Goal: Task Accomplishment & Management: Complete application form

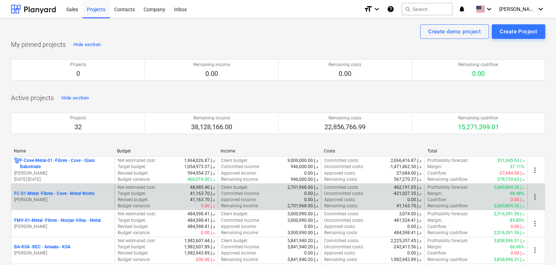
click at [68, 197] on p "[PERSON_NAME]" at bounding box center [62, 200] width 97 height 6
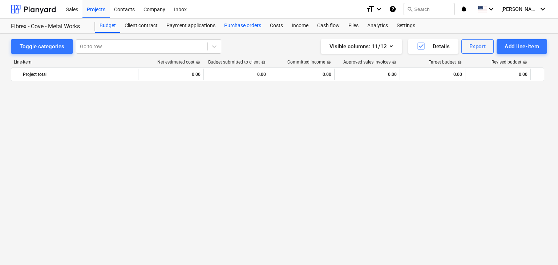
click at [237, 19] on div "Purchase orders" at bounding box center [243, 26] width 46 height 15
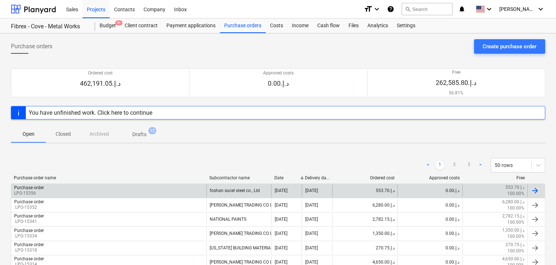
click at [91, 189] on div "Purchase order LPO-15356" at bounding box center [108, 191] width 195 height 12
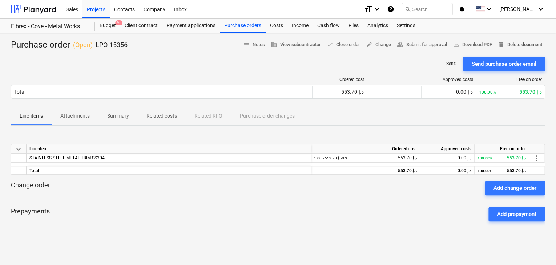
click at [514, 44] on span "delete Delete document" at bounding box center [520, 45] width 44 height 8
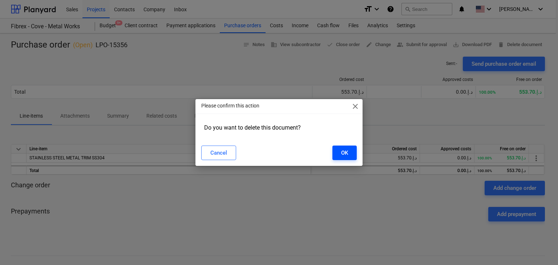
click at [347, 153] on button "OK" at bounding box center [345, 153] width 24 height 15
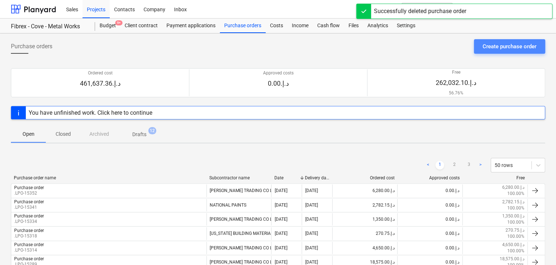
click at [502, 45] on div "Create purchase order" at bounding box center [510, 46] width 54 height 9
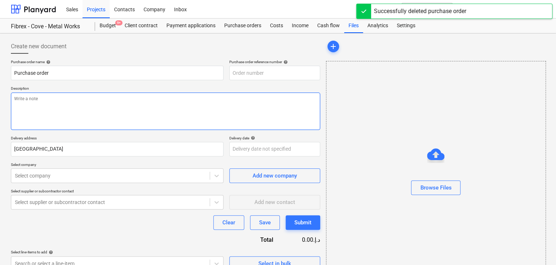
type textarea "x"
type input "FC-01-Metal-PO-268"
click at [263, 108] on textarea at bounding box center [165, 111] width 309 height 37
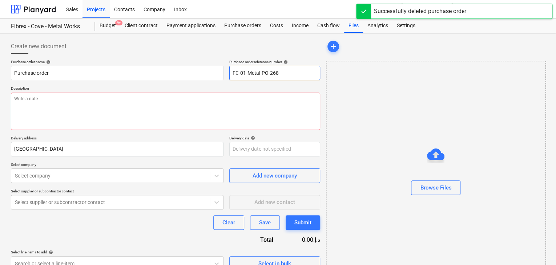
drag, startPoint x: 284, startPoint y: 71, endPoint x: 225, endPoint y: 73, distance: 58.9
click at [225, 73] on div "Purchase order name help Purchase order Purchase order reference number help FC…" at bounding box center [165, 70] width 309 height 21
type textarea "x"
type input "."
type textarea "x"
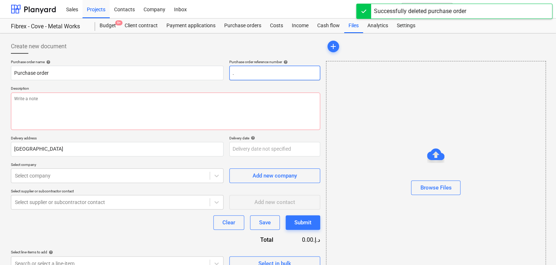
type input ".L"
type textarea "x"
type input ".LP"
type textarea "x"
type input ".LPO"
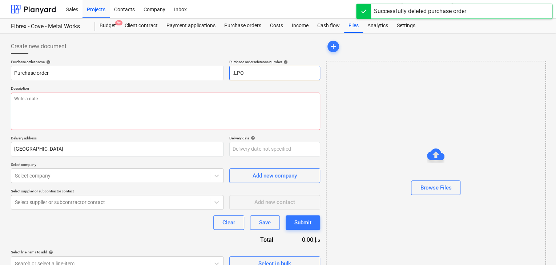
type textarea "x"
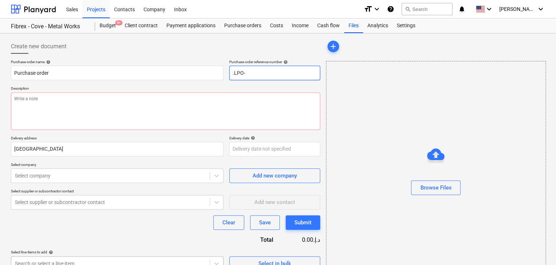
type input ".LPO-"
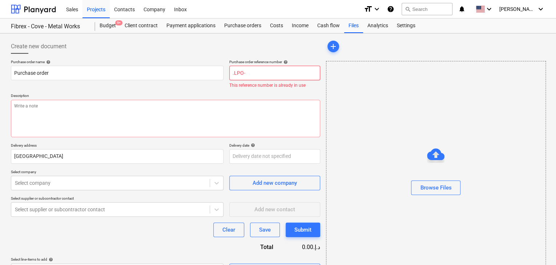
type textarea "x"
type input ".LPO-1"
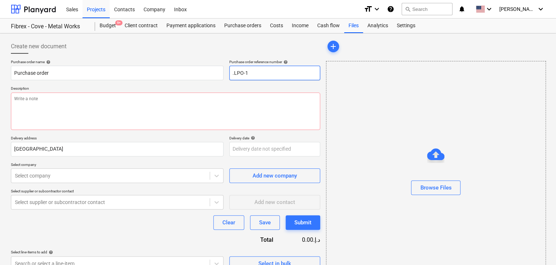
type textarea "x"
type input ".LPO-15"
type textarea "x"
type input ".LPO-153"
type textarea "x"
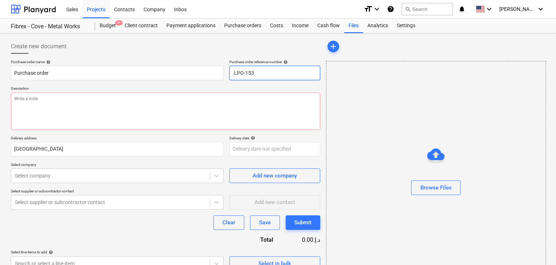
type input ".LPO-1535"
type textarea "x"
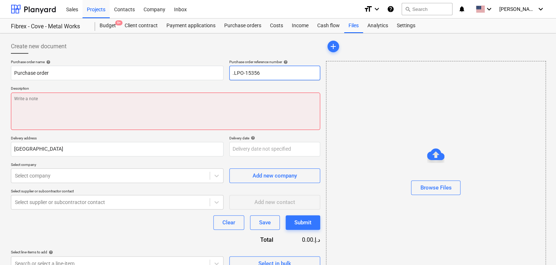
type input ".LPO-15356"
click at [105, 115] on textarea at bounding box center [165, 111] width 309 height 37
paste textarea "STAINLESS STEEL 304 BRUSH FINISH TRIM THICKNESS : 1.0MM ACTUAL THICKNESS : 0.91…"
type textarea "x"
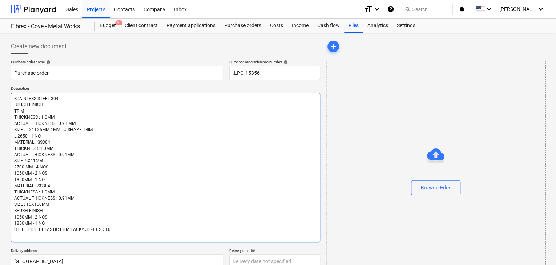
scroll to position [109, 0]
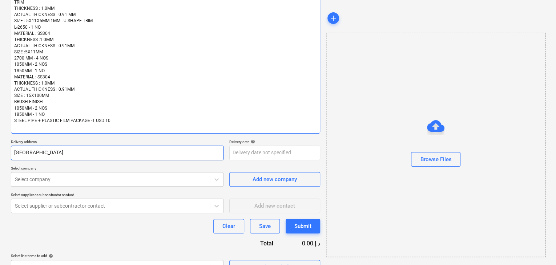
type textarea "STAINLESS STEEL 304 BRUSH FINISH TRIM THICKNESS : 1.0MM ACTUAL THICKNESS : 0.91…"
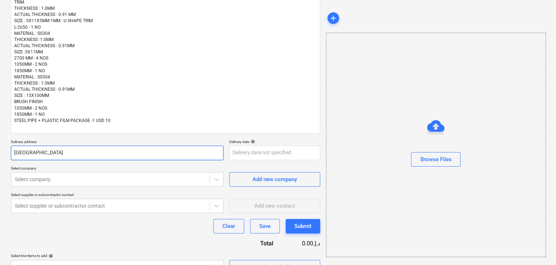
drag, startPoint x: 42, startPoint y: 151, endPoint x: 0, endPoint y: 149, distance: 42.2
click at [0, 149] on div "Create new document Purchase order name help Purchase order Purchase order refe…" at bounding box center [278, 102] width 556 height 356
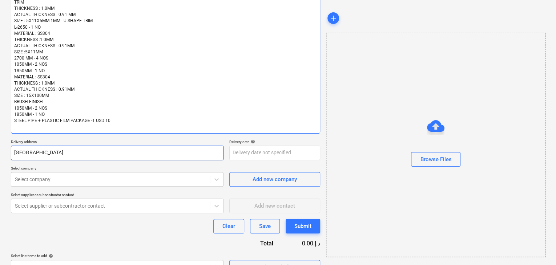
type textarea "x"
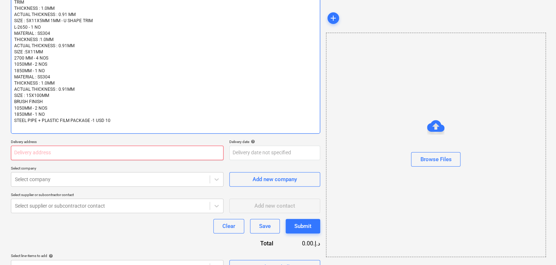
type textarea "x"
type input "L"
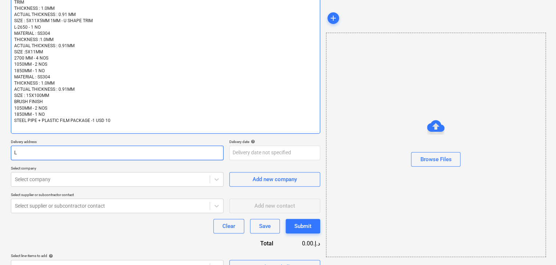
type textarea "x"
type input "LU"
type textarea "x"
type input "LUC"
type textarea "x"
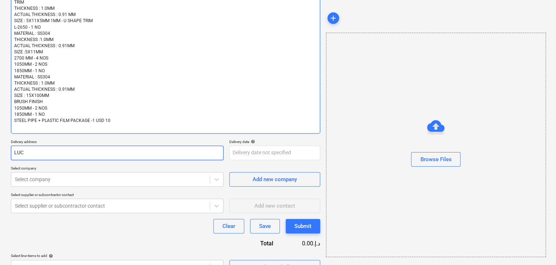
type input "LUCK"
type textarea "x"
type input "LUCKY"
type textarea "x"
type input "LUCKY"
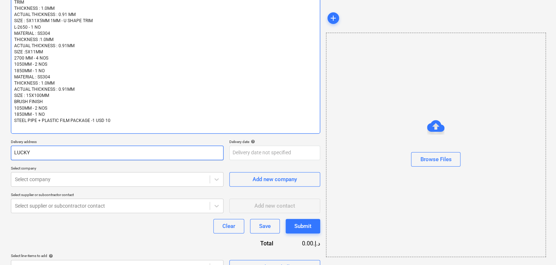
type textarea "x"
type input "LUCKY EN"
type textarea "x"
type input "LUCKY ENG"
type textarea "x"
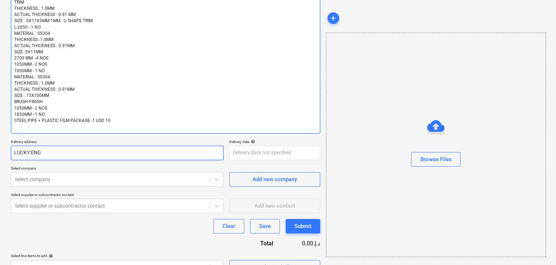
type input "LUCKY ENGI"
type textarea "x"
type input "LUCKY ENGIN"
type textarea "x"
type input "LUCKY ENGINE"
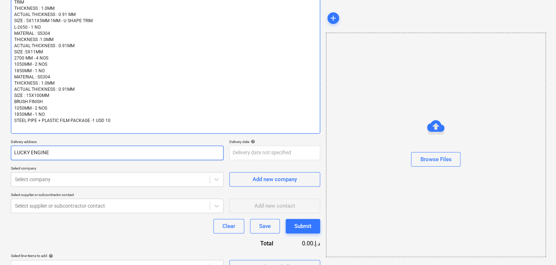
type textarea "x"
type input "LUCKY ENGINEE"
type textarea "x"
type input "LUCKY ENGINEER"
type textarea "x"
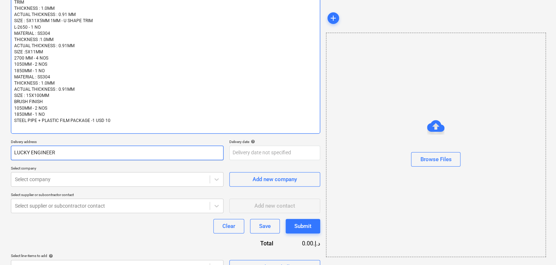
type input "LUCKY ENGINEERI"
type textarea "x"
type input "LUCKY ENGINEERIN"
type textarea "x"
type input "LUCKY ENGINEERING"
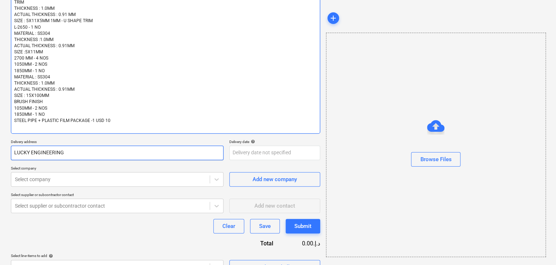
type textarea "x"
type input "LUCKY ENGINEERING"
type textarea "x"
type input "LUCKY ENGINEERING S"
type textarea "x"
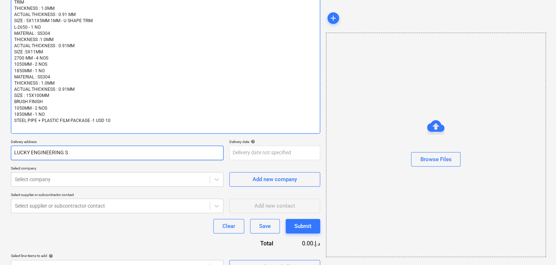
type input "LUCKY ENGINEERING SE"
type textarea "x"
type input "LUCKY ENGINEERING SER"
type textarea "x"
type input "LUCKY ENGINEERING SERV"
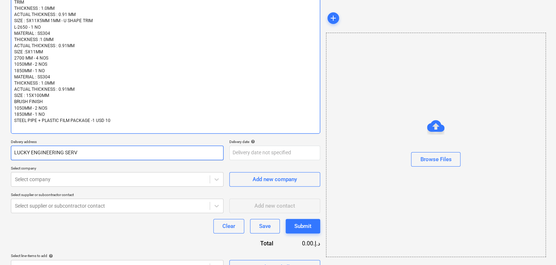
type textarea "x"
type input "LUCKY ENGINEERING SERVI"
type textarea "x"
type input "LUCKY ENGINEERING SERVIC"
type textarea "x"
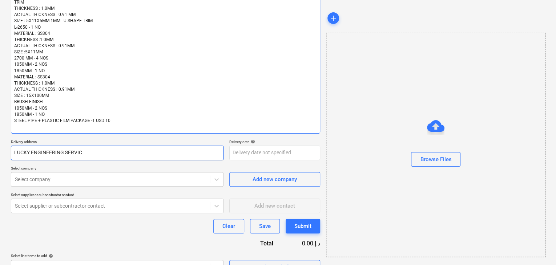
type input "LUCKY ENGINEERING SERVICE"
type textarea "x"
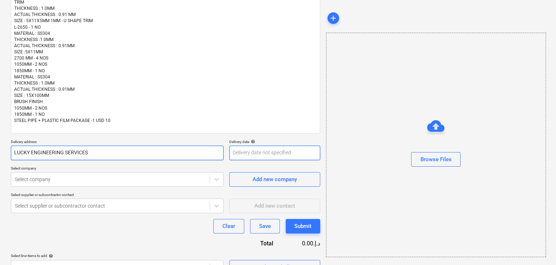
type input "LUCKY ENGINEERING SERVICES"
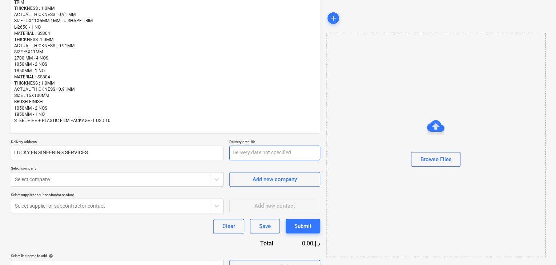
click at [233, 151] on body "Sales Projects Contacts Company Inbox format_size keyboard_arrow_down help sear…" at bounding box center [278, 23] width 556 height 265
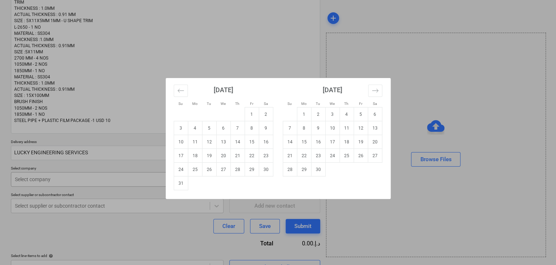
drag, startPoint x: 181, startPoint y: 182, endPoint x: 114, endPoint y: 181, distance: 66.9
click at [181, 182] on td "31" at bounding box center [181, 184] width 14 height 14
type textarea "x"
type input "[DATE]"
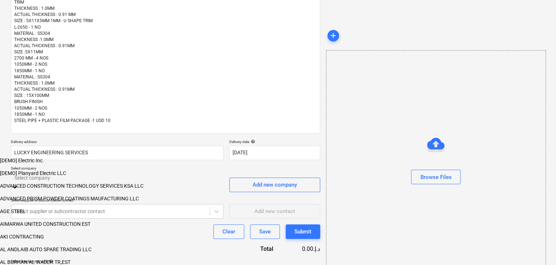
scroll to position [144, 0]
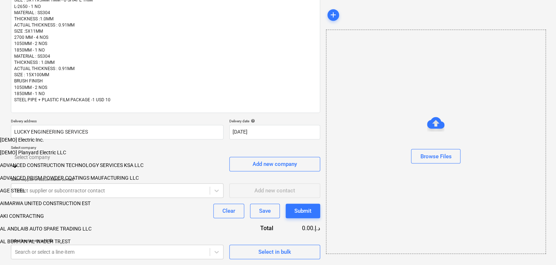
click at [113, 181] on body "Sales Projects Contacts Company Inbox format_size keyboard_arrow_down help sear…" at bounding box center [278, 58] width 556 height 376
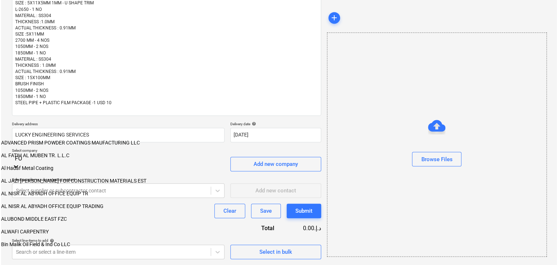
scroll to position [124, 0]
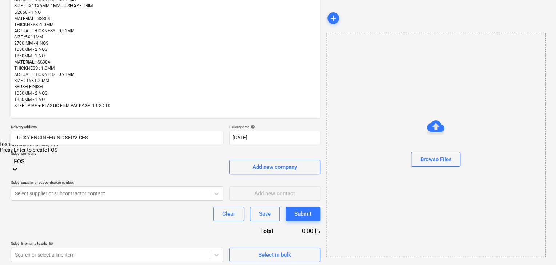
type input "FOSH"
click at [113, 147] on div "foshan sucel steel co., Ltd" at bounding box center [278, 144] width 556 height 6
type textarea "x"
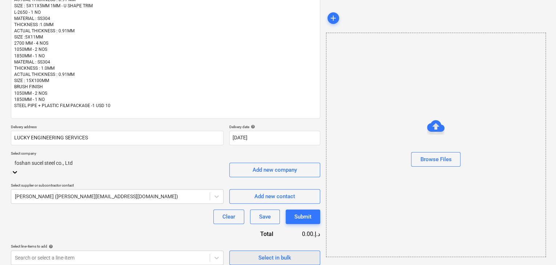
click at [286, 253] on div "Select in bulk" at bounding box center [274, 257] width 33 height 9
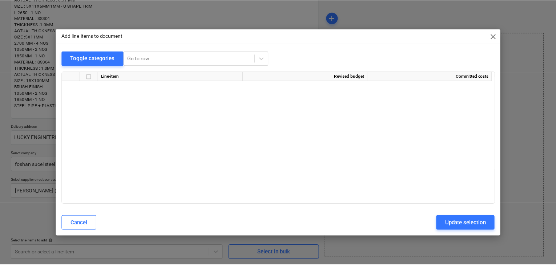
scroll to position [7847, 0]
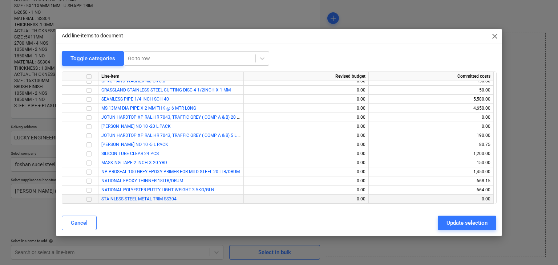
click at [92, 199] on input "checkbox" at bounding box center [89, 199] width 9 height 9
click at [452, 220] on div "Update selection" at bounding box center [467, 222] width 41 height 9
type textarea "x"
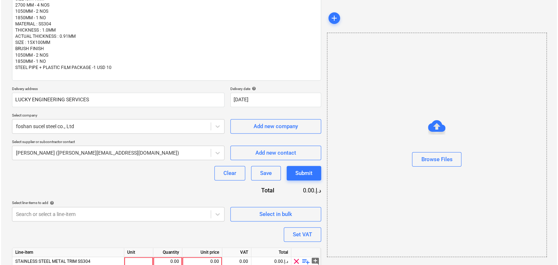
scroll to position [192, 0]
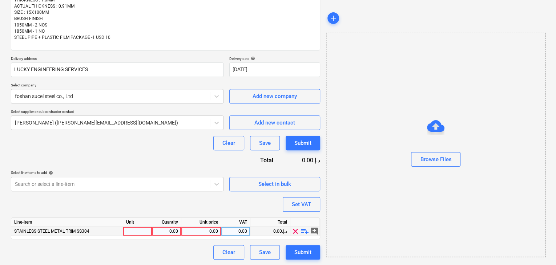
click at [137, 233] on div at bounding box center [137, 231] width 29 height 9
type input "LS"
type textarea "x"
click at [163, 231] on div "0.00" at bounding box center [166, 231] width 23 height 9
type input "1"
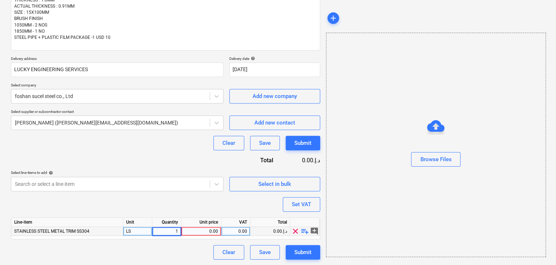
type textarea "x"
click at [208, 229] on div "0.00" at bounding box center [201, 231] width 34 height 9
type input "572.15"
click at [346, 211] on div "Browse Files" at bounding box center [436, 145] width 220 height 225
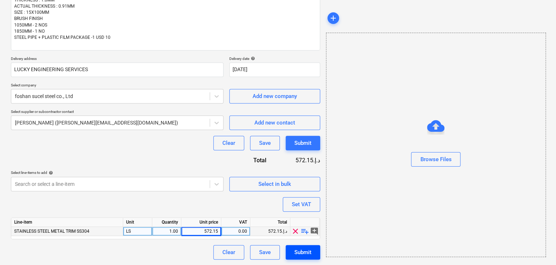
click at [299, 254] on div "Submit" at bounding box center [302, 252] width 17 height 9
type textarea "x"
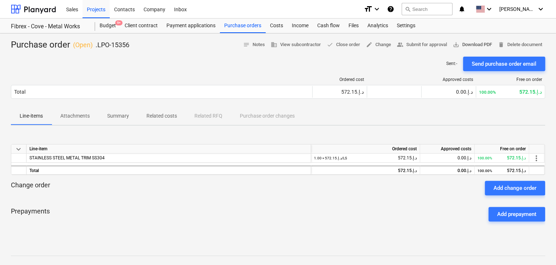
click at [469, 46] on span "save_alt Download PDF" at bounding box center [472, 45] width 39 height 8
click at [87, 16] on div "Projects" at bounding box center [96, 9] width 27 height 19
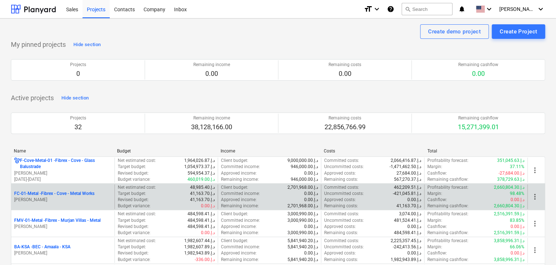
click at [61, 200] on p "[PERSON_NAME]" at bounding box center [62, 200] width 97 height 6
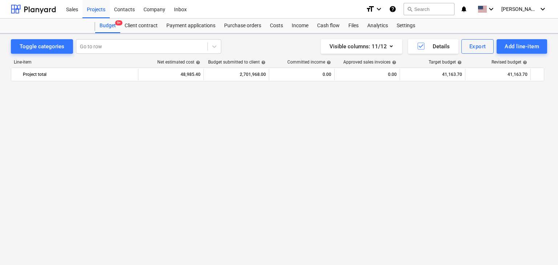
scroll to position [9455, 0]
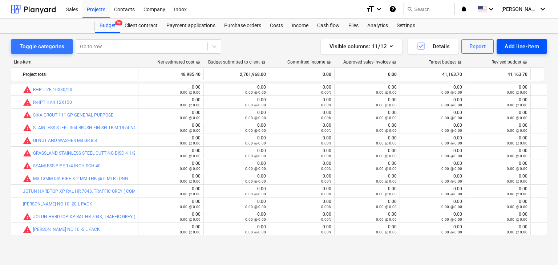
click at [525, 45] on div "Add line-item" at bounding box center [522, 46] width 35 height 9
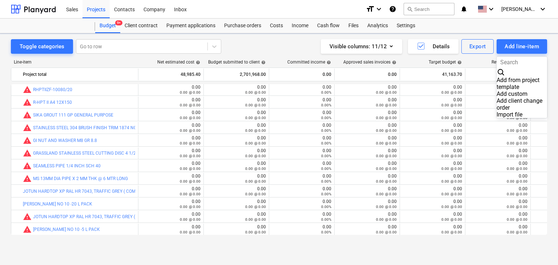
click at [497, 91] on div "Add custom" at bounding box center [522, 94] width 51 height 7
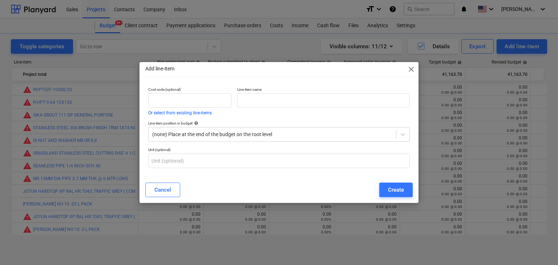
click at [261, 108] on div "Line-item name" at bounding box center [323, 101] width 178 height 34
click at [258, 104] on input "text" at bounding box center [323, 100] width 173 height 15
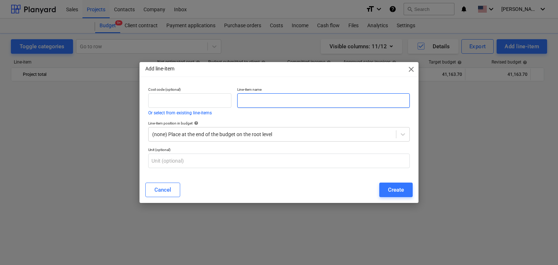
paste input "MS FLATBAR 80MM WIDTH X 10 MM THK @ 6 MTR LENGTH S275"
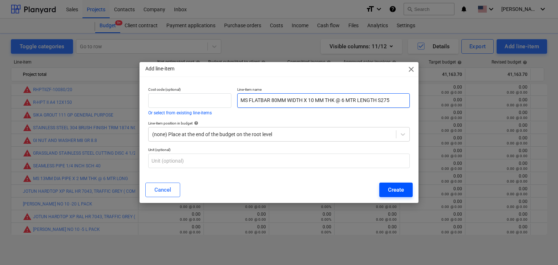
type input "MS FLATBAR 80MM WIDTH X 10 MM THK @ 6 MTR LENGTH S275"
click at [398, 184] on button "Create" at bounding box center [396, 190] width 33 height 15
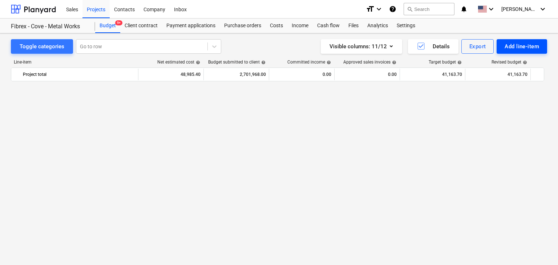
click at [505, 51] on div "Add line-item" at bounding box center [522, 46] width 35 height 9
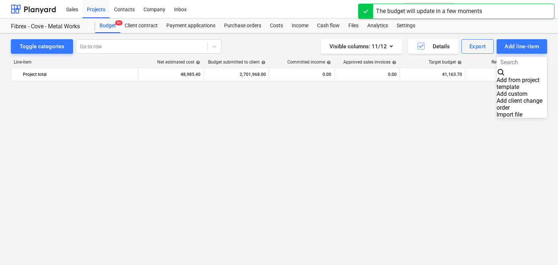
scroll to position [9455, 0]
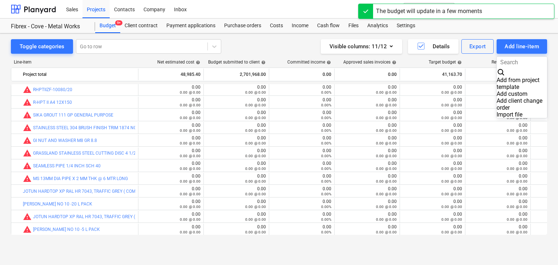
click at [497, 91] on div "Add custom" at bounding box center [522, 94] width 51 height 7
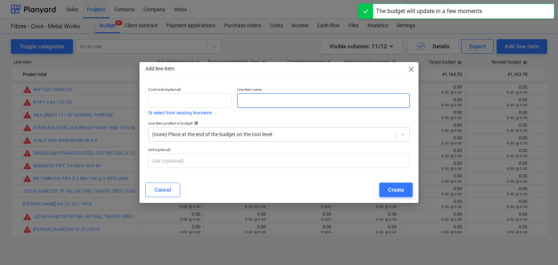
click at [278, 96] on input "text" at bounding box center [323, 100] width 173 height 15
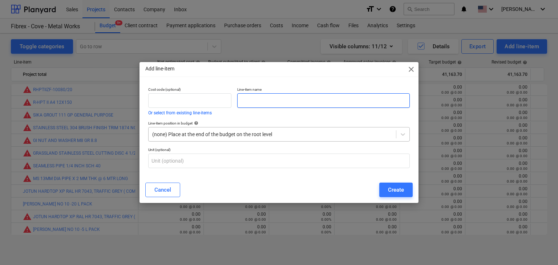
paste input "MS FLATBAR 40 MM WIDTH X 10 MM THK @ 6 MTR LENGTH S275"
type input "MS FLATBAR 40 MM WIDTH X 10 MM THK @ 6 MTR LENGTH S275"
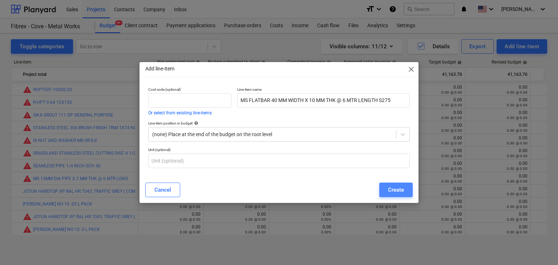
click at [391, 191] on div "Create" at bounding box center [396, 189] width 16 height 9
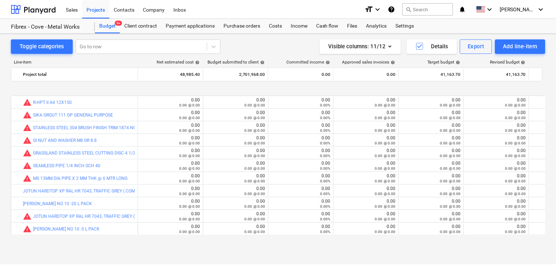
scroll to position [9556, 0]
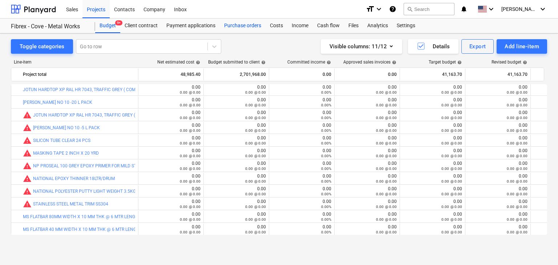
click at [250, 28] on div "Purchase orders" at bounding box center [243, 26] width 46 height 15
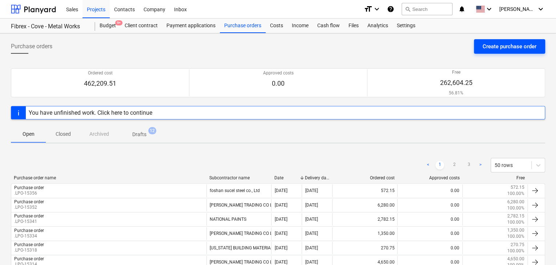
click at [490, 45] on div "Create purchase order" at bounding box center [510, 46] width 54 height 9
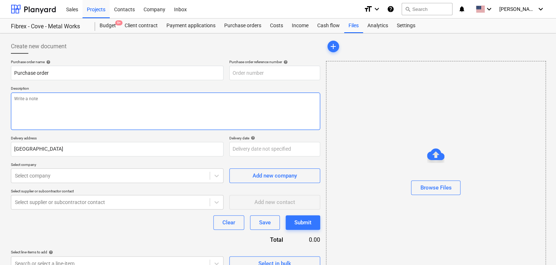
click at [213, 96] on textarea at bounding box center [165, 111] width 309 height 37
type textarea "x"
type input "FC-01-Metal-PO-269"
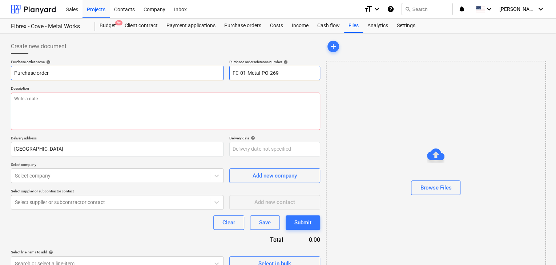
drag, startPoint x: 285, startPoint y: 75, endPoint x: 204, endPoint y: 72, distance: 81.5
click at [204, 72] on div "Purchase order name help Purchase order Purchase order reference number help FC…" at bounding box center [165, 70] width 309 height 21
type textarea "x"
type input "."
type textarea "x"
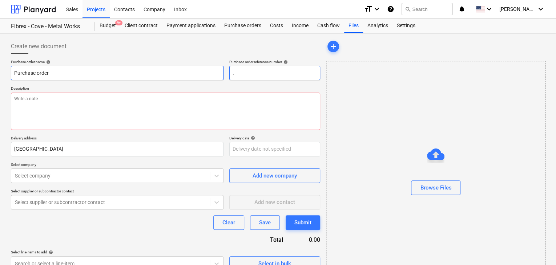
type input ".L"
type textarea "x"
type input ".LP"
type textarea "x"
type input ".LPO"
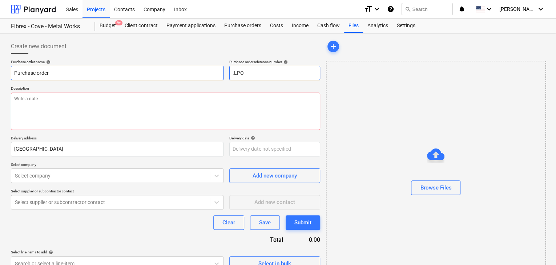
type textarea "x"
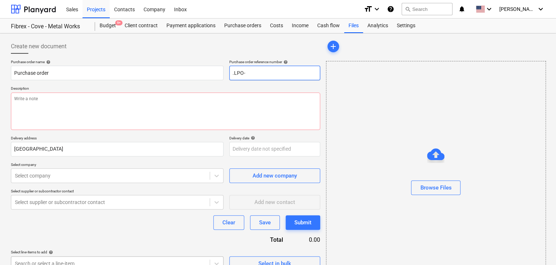
type input ".LPO-"
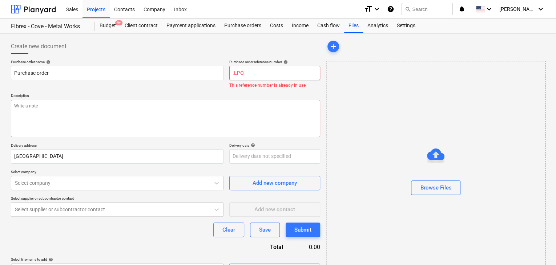
type textarea "x"
type input ".LPO-1"
type textarea "x"
type input ".LPO-15"
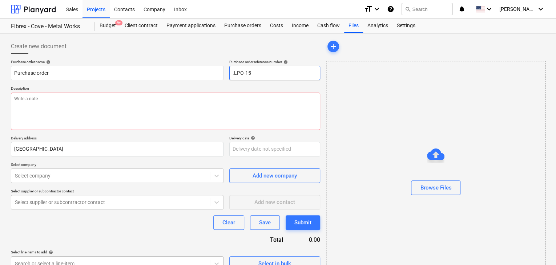
type textarea "x"
type input ".LPO-153"
type textarea "x"
type input ".LPO-1535"
type textarea "x"
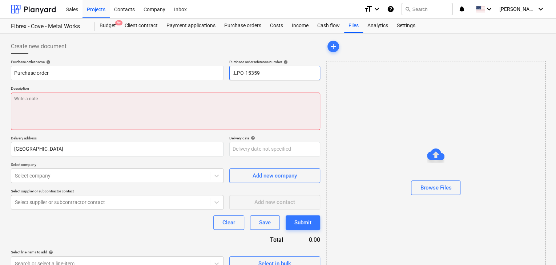
type input ".LPO-15359"
click at [134, 109] on textarea at bounding box center [165, 111] width 309 height 37
type textarea "x"
type textarea "2"
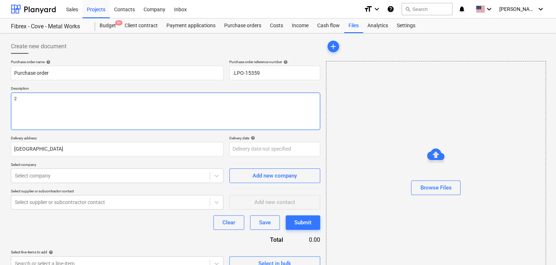
type textarea "x"
type textarea "22"
type textarea "x"
type textarea "22/"
type textarea "x"
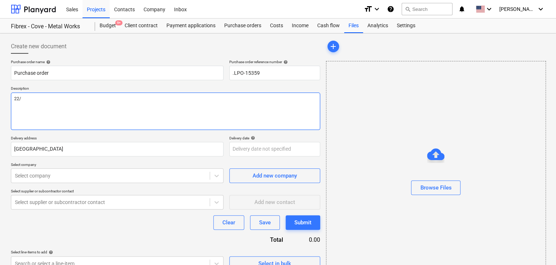
type textarea "22/A"
type textarea "x"
type textarea "22/AU"
type textarea "x"
type textarea "22/AUG"
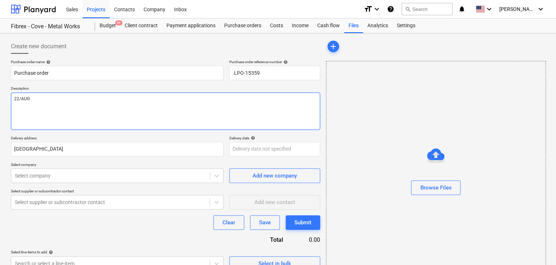
type textarea "x"
type textarea "22/AUG/"
type textarea "x"
type textarea "22/[DATE]"
type textarea "x"
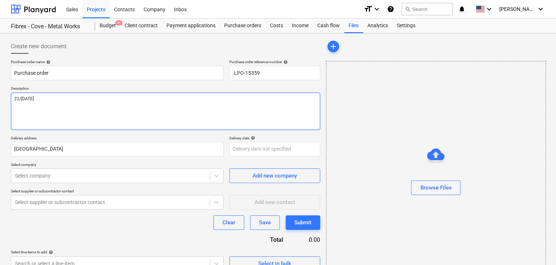
type textarea "[DATE]"
type textarea "x"
type textarea "[DATE]"
type textarea "x"
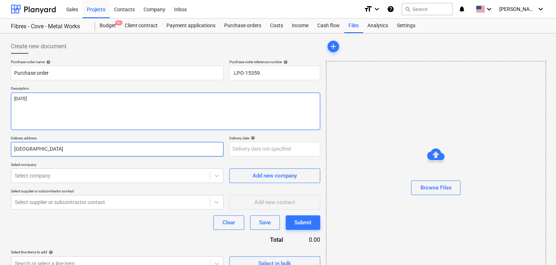
type textarea "[DATE]"
click at [33, 152] on input "[GEOGRAPHIC_DATA]" at bounding box center [117, 149] width 213 height 15
type textarea "x"
type input "Duba"
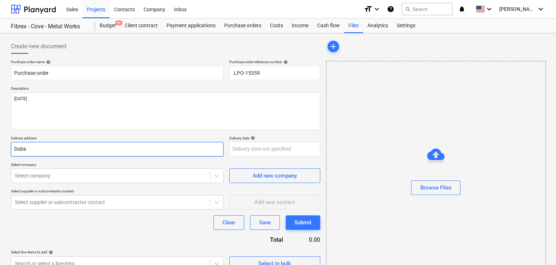
type textarea "x"
type input "Dub"
type textarea "x"
type input "Du"
type textarea "x"
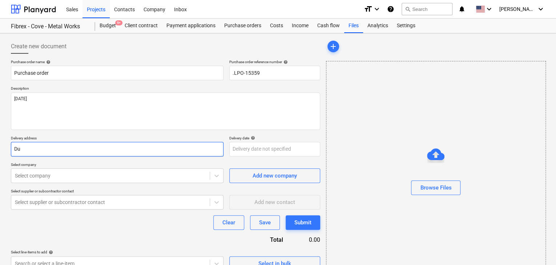
type input "D"
type textarea "x"
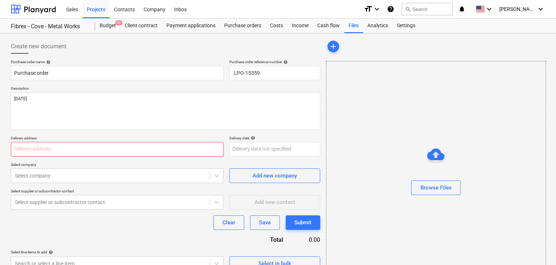
type textarea "x"
type input "L"
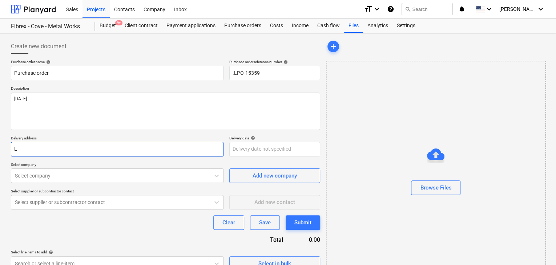
type textarea "x"
type input "LU"
type textarea "x"
type input "LUC"
type textarea "x"
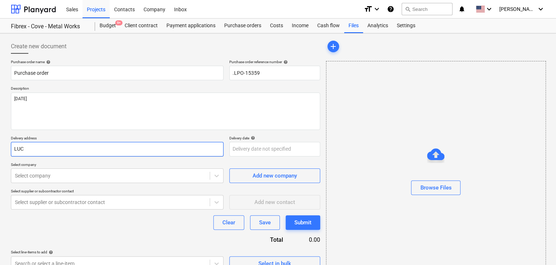
type input "LUCK"
type textarea "x"
type input "LUCKY"
type textarea "x"
type input "LUCKY"
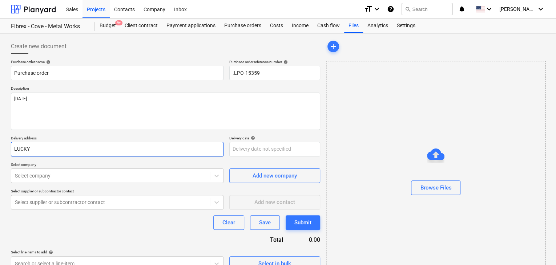
type textarea "x"
type input "LUCKY E"
type textarea "x"
type input "LUCKY EN"
type textarea "x"
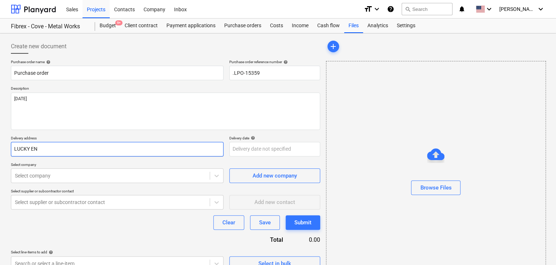
type input "LUCKY ENG"
type textarea "x"
type input "LUCKY ENGI"
type textarea "x"
type input "LUCKY ENGIN"
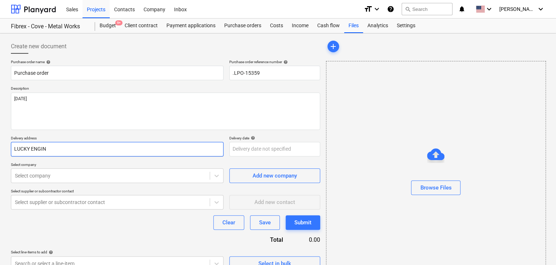
type textarea "x"
type input "LUCKY ENGINE"
type textarea "x"
type input "LUCKY ENGINEE"
type textarea "x"
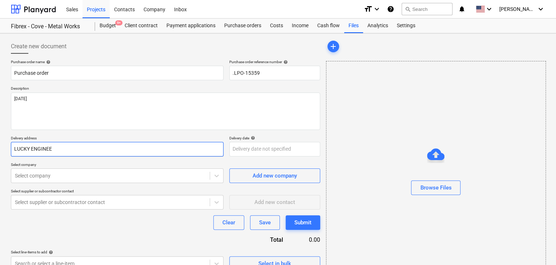
type input "LUCKY ENGINEER"
type textarea "x"
type input "LUCKY ENGINEERI"
type textarea "x"
type input "LUCKY ENGINEERIN"
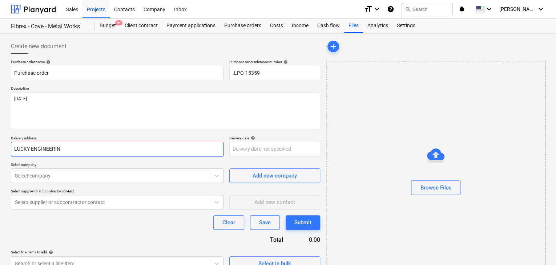
type textarea "x"
type input "LUCKY ENGINEERING"
type textarea "x"
type input "LUCKY ENGINEERING"
type textarea "x"
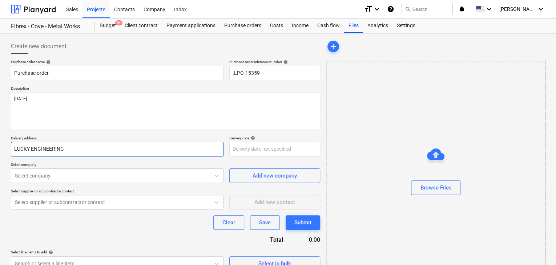
type input "LUCKY ENGINEERING S"
type textarea "x"
type input "LUCKY ENGINEERING SE"
type textarea "x"
type input "LUCKY ENGINEERING SER"
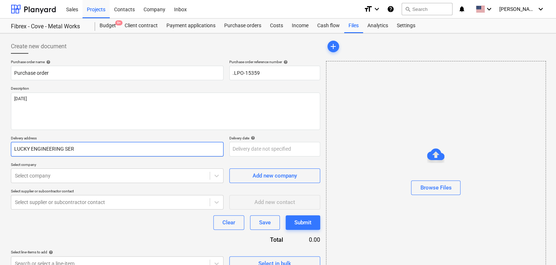
type textarea "x"
type input "LUCKY ENGINEERING SERV"
type textarea "x"
type input "LUCKY ENGINEERING SERVI"
type textarea "x"
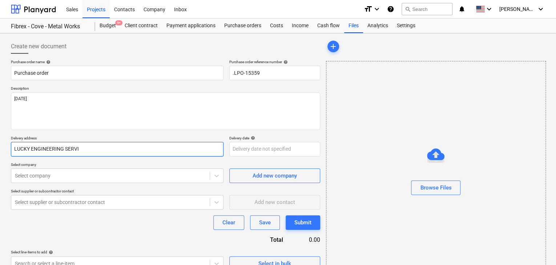
type input "LUCKY ENGINEERING SERVIC"
type textarea "x"
type input "LUCKY ENGINEERING SERVICE"
type textarea "x"
type input "LUCKY ENGINEERING SERVICES"
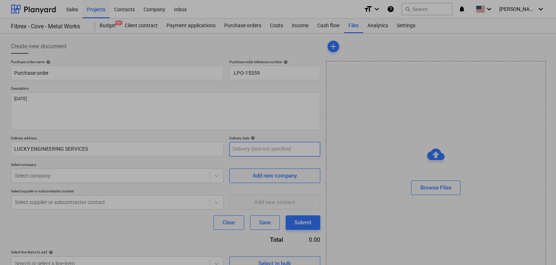
click at [254, 144] on body "Sales Projects Contacts Company Inbox format_size keyboard_arrow_down help sear…" at bounding box center [278, 132] width 556 height 265
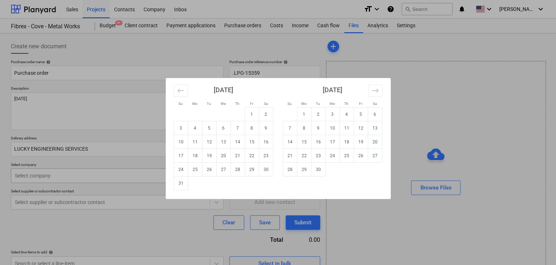
click at [184, 179] on td "31" at bounding box center [181, 184] width 14 height 14
type textarea "x"
type input "[DATE]"
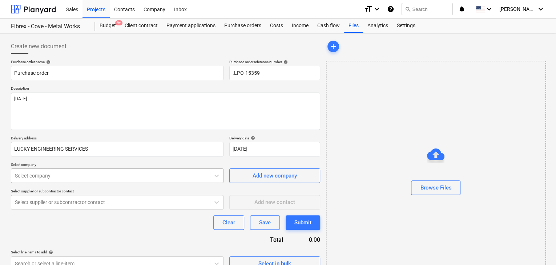
click at [153, 176] on body "Sales Projects Contacts Company Inbox format_size keyboard_arrow_down help sear…" at bounding box center [278, 132] width 556 height 265
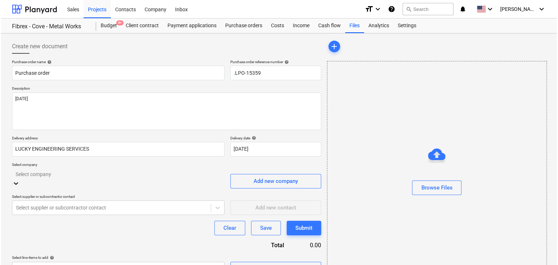
scroll to position [26, 0]
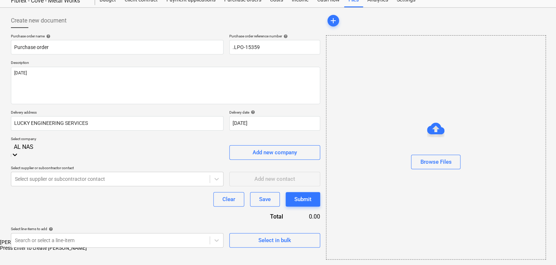
type input "[PERSON_NAME]"
click at [158, 240] on div "[PERSON_NAME] TRADING CO LLC" at bounding box center [278, 243] width 556 height 6
type textarea "x"
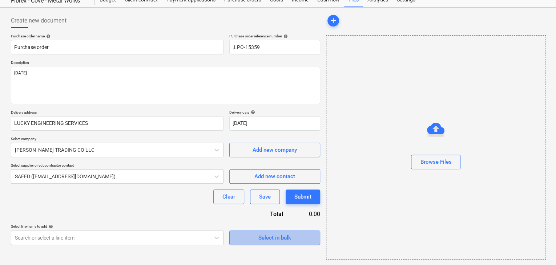
click at [262, 237] on div "Select in bulk" at bounding box center [274, 237] width 33 height 9
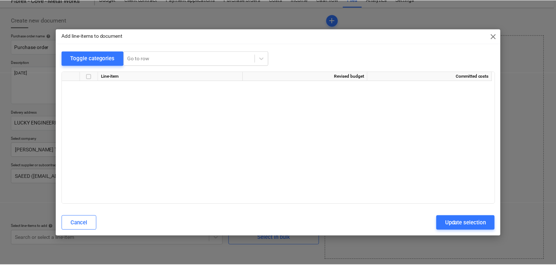
scroll to position [7865, 0]
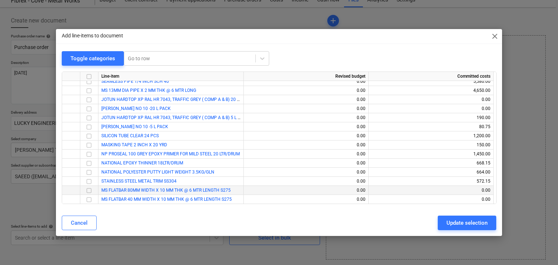
click at [89, 192] on input "checkbox" at bounding box center [89, 190] width 9 height 9
click at [88, 200] on input "checkbox" at bounding box center [89, 200] width 9 height 9
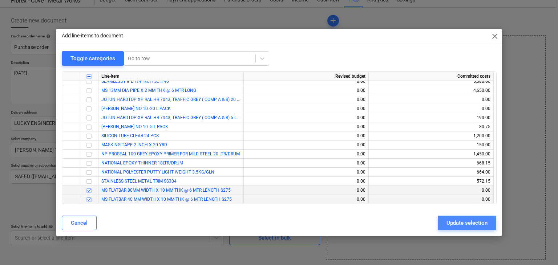
click at [477, 230] on button "Update selection" at bounding box center [467, 223] width 59 height 15
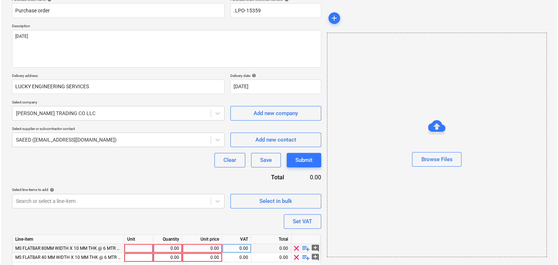
scroll to position [89, 0]
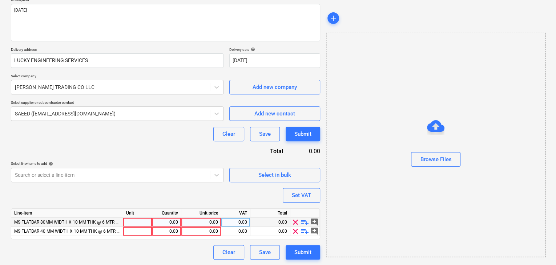
click at [145, 220] on div at bounding box center [137, 222] width 29 height 9
click at [164, 220] on div "0.00" at bounding box center [166, 222] width 23 height 9
click at [206, 223] on div "0.00" at bounding box center [201, 222] width 34 height 9
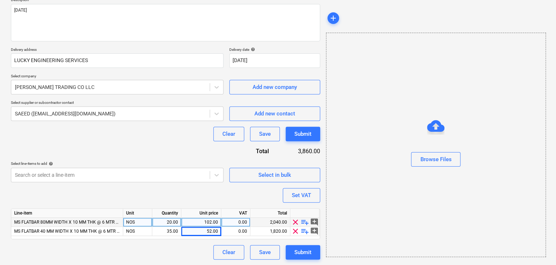
click at [392, 201] on div "Browse Files" at bounding box center [436, 145] width 220 height 225
click at [291, 192] on button "Set VAT" at bounding box center [301, 195] width 37 height 15
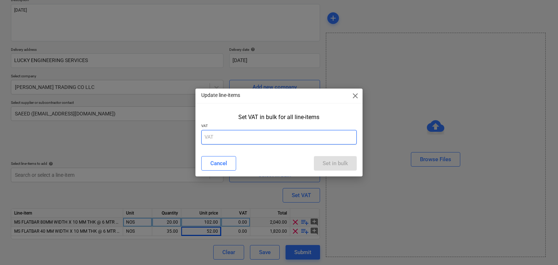
click at [248, 138] on input "text" at bounding box center [279, 137] width 156 height 15
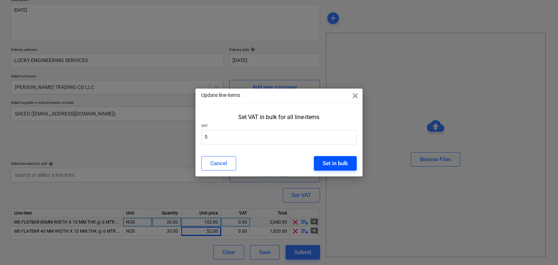
click at [331, 160] on div "Set in bulk" at bounding box center [335, 163] width 25 height 9
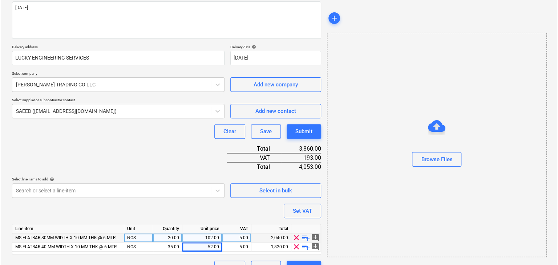
scroll to position [107, 0]
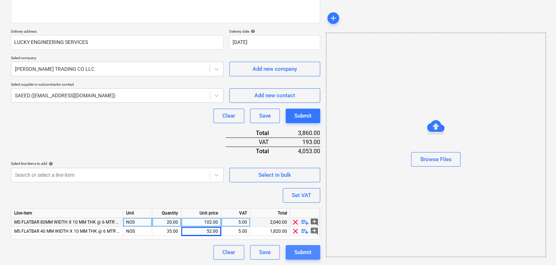
click at [296, 252] on div "Submit" at bounding box center [302, 252] width 17 height 9
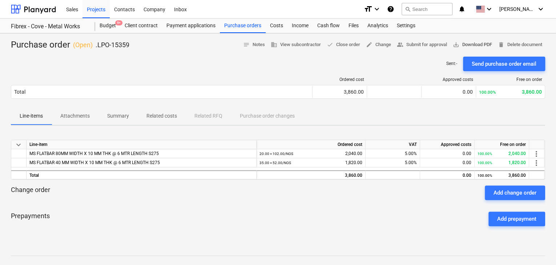
click at [469, 44] on span "save_alt Download PDF" at bounding box center [472, 45] width 39 height 8
click at [96, 5] on div "Projects" at bounding box center [96, 9] width 27 height 19
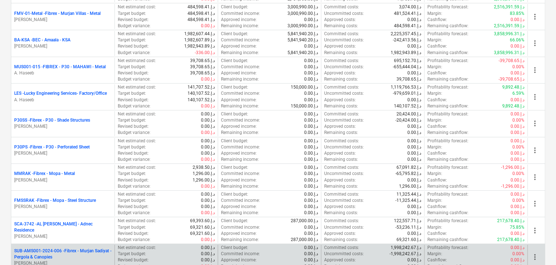
scroll to position [254, 0]
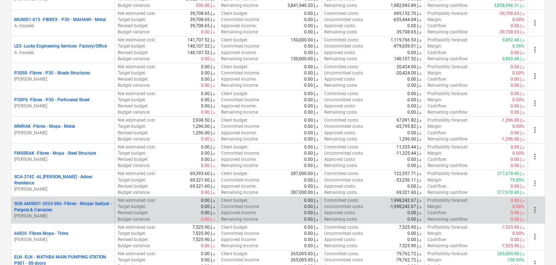
click at [55, 205] on p "SUB-AMS001-2024-006 - Fibrex - Murjan Sadiyat - Pergola & Canopies" at bounding box center [62, 207] width 97 height 12
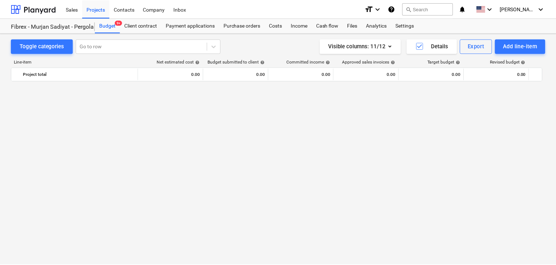
scroll to position [4391, 0]
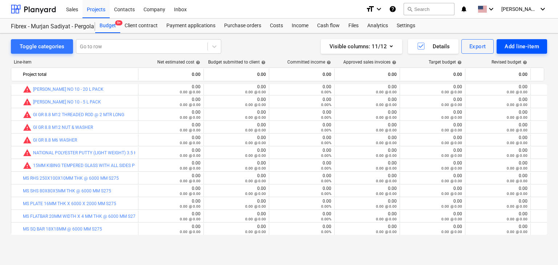
click at [522, 45] on div "Add line-item" at bounding box center [522, 46] width 35 height 9
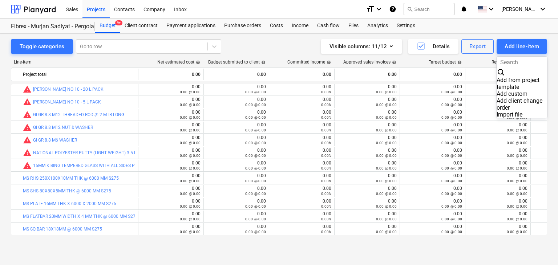
click at [246, 26] on div at bounding box center [279, 132] width 558 height 265
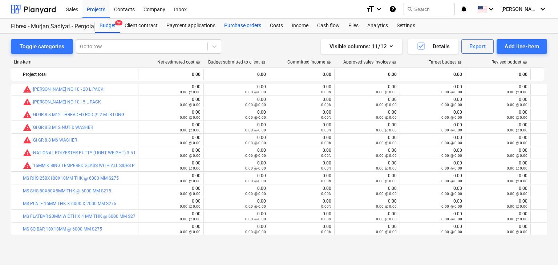
click at [231, 25] on div "Purchase orders" at bounding box center [243, 26] width 46 height 15
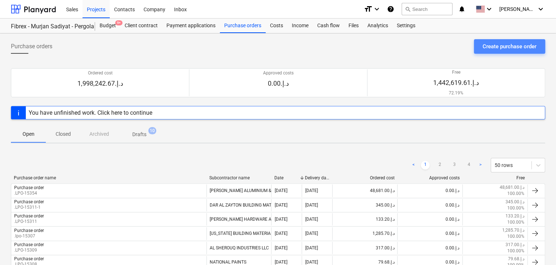
click at [486, 43] on div "Create purchase order" at bounding box center [510, 46] width 54 height 9
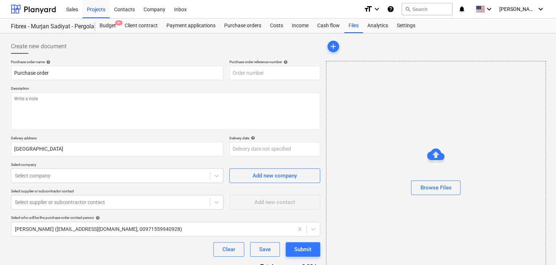
click at [202, 66] on div "Purchase order" at bounding box center [117, 73] width 213 height 15
drag, startPoint x: 314, startPoint y: 76, endPoint x: 221, endPoint y: 64, distance: 93.4
click at [221, 64] on div "Purchase order name help Purchase order Purchase order reference number help SU…" at bounding box center [165, 70] width 309 height 21
click at [167, 99] on textarea at bounding box center [165, 111] width 309 height 37
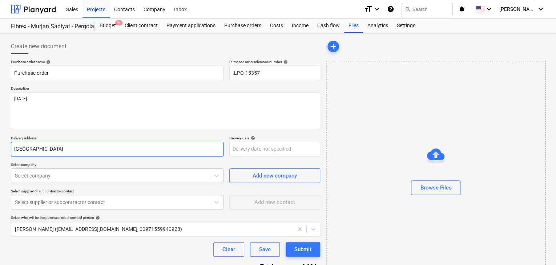
click at [98, 153] on input "[GEOGRAPHIC_DATA]" at bounding box center [117, 149] width 213 height 15
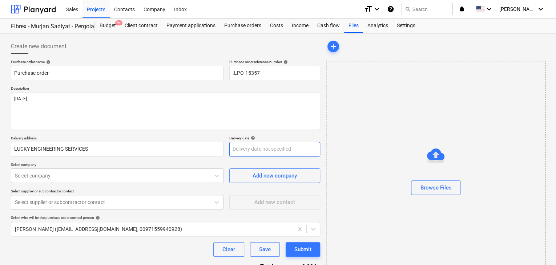
click at [244, 147] on body "Sales Projects Contacts Company Inbox format_size keyboard_arrow_down help sear…" at bounding box center [278, 132] width 556 height 265
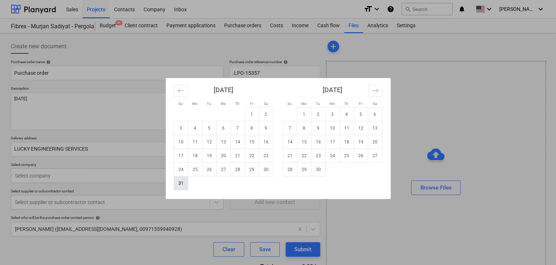
click at [183, 186] on td "31" at bounding box center [181, 184] width 14 height 14
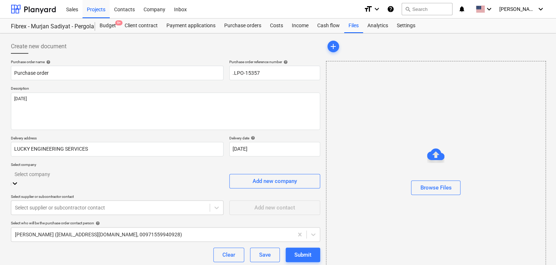
click at [57, 170] on body "Sales Projects Contacts Company Inbox format_size keyboard_arrow_down help sear…" at bounding box center [278, 171] width 556 height 343
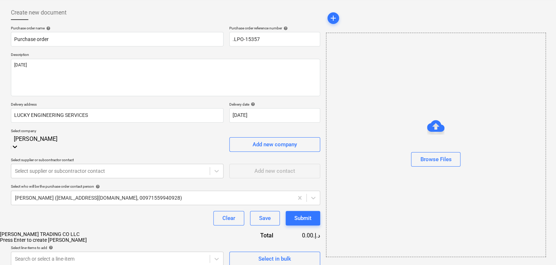
click at [64, 232] on div "[PERSON_NAME] TRADING CO LLC" at bounding box center [278, 235] width 556 height 6
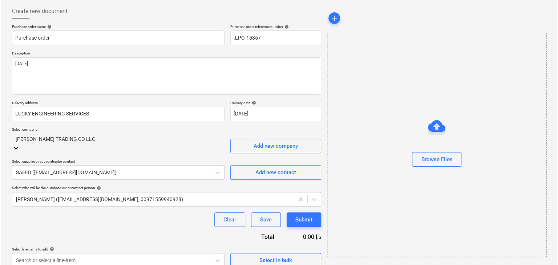
scroll to position [38, 0]
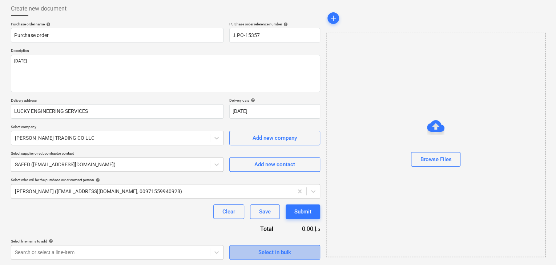
click at [243, 249] on span "Select in bulk" at bounding box center [274, 252] width 73 height 9
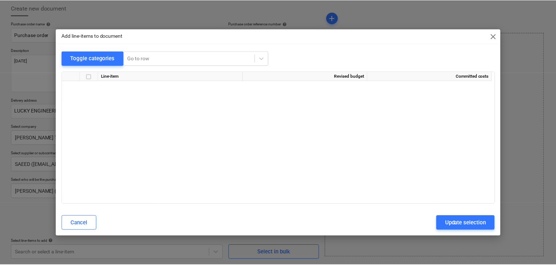
scroll to position [3121, 0]
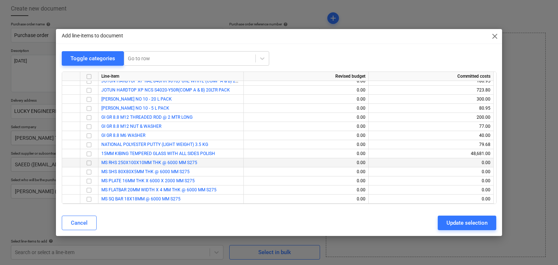
click at [87, 163] on input "checkbox" at bounding box center [89, 163] width 9 height 9
click at [89, 175] on input "checkbox" at bounding box center [89, 172] width 9 height 9
click at [89, 187] on input "checkbox" at bounding box center [89, 190] width 9 height 9
click at [459, 233] on div "Add line-items to document close Toggle categories Go to row Line-item Revised …" at bounding box center [279, 133] width 447 height 208
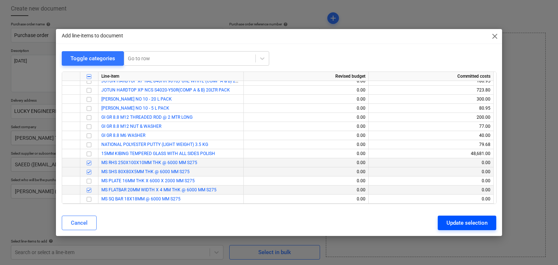
click at [462, 221] on div "Update selection" at bounding box center [467, 222] width 41 height 9
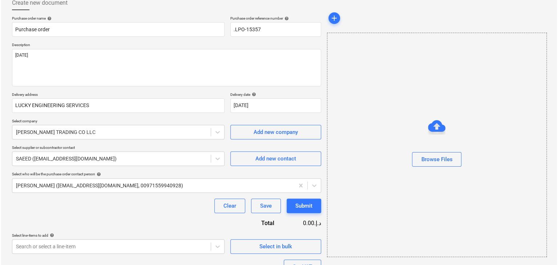
scroll to position [125, 0]
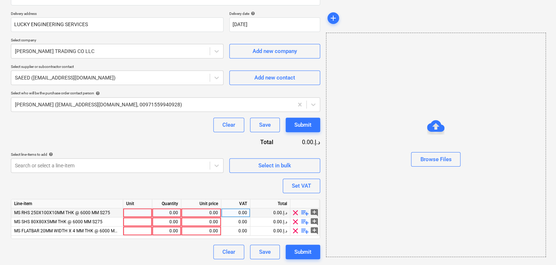
click at [134, 213] on div at bounding box center [137, 213] width 29 height 9
click at [168, 216] on div "0.00" at bounding box center [166, 213] width 23 height 9
click at [207, 212] on div "0.00" at bounding box center [201, 213] width 34 height 9
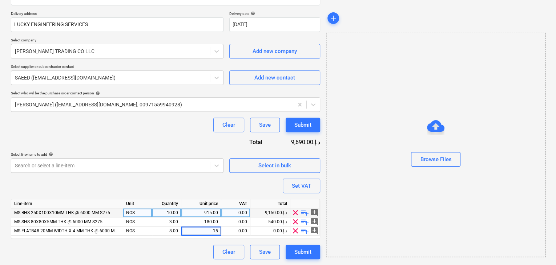
click at [425, 196] on div "Browse Files" at bounding box center [436, 145] width 220 height 225
click at [312, 190] on button "Set VAT" at bounding box center [301, 186] width 37 height 15
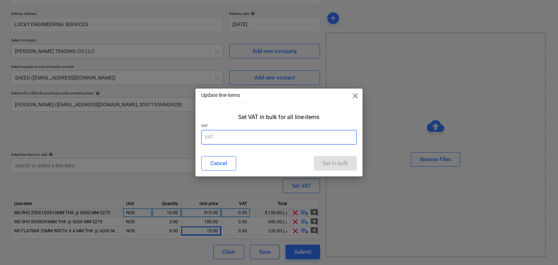
click at [255, 139] on input "text" at bounding box center [279, 137] width 156 height 15
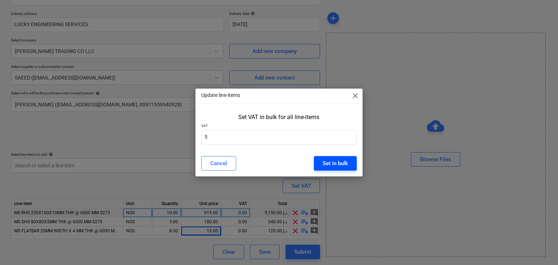
click at [330, 161] on div "Set in bulk" at bounding box center [335, 163] width 25 height 9
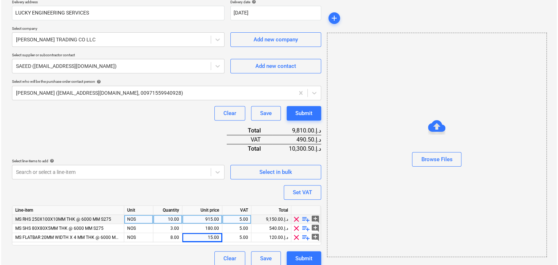
scroll to position [142, 0]
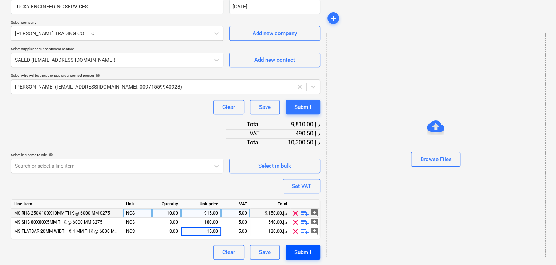
click at [308, 253] on div "Submit" at bounding box center [302, 252] width 17 height 9
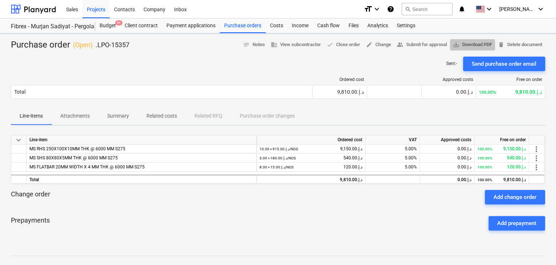
click at [480, 44] on span "save_alt Download PDF" at bounding box center [472, 45] width 39 height 8
click at [231, 27] on div "Purchase orders" at bounding box center [243, 26] width 46 height 15
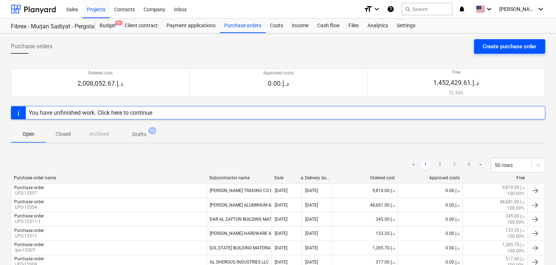
click at [496, 44] on div "Create purchase order" at bounding box center [510, 46] width 54 height 9
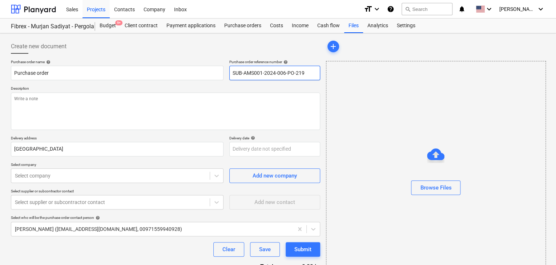
drag, startPoint x: 308, startPoint y: 75, endPoint x: 228, endPoint y: 72, distance: 80.0
click at [228, 72] on div "Purchase order name help Purchase order Purchase order reference number help SU…" at bounding box center [165, 70] width 309 height 21
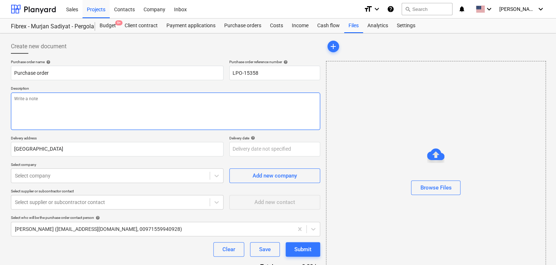
click at [112, 98] on textarea at bounding box center [165, 111] width 309 height 37
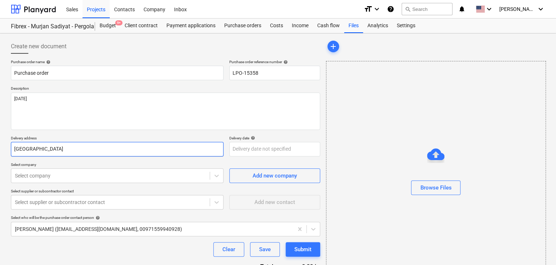
click at [45, 148] on input "[GEOGRAPHIC_DATA]" at bounding box center [117, 149] width 213 height 15
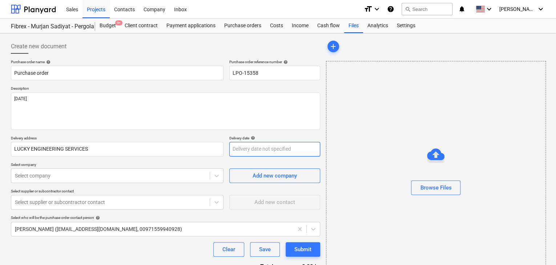
click at [243, 155] on body "Sales Projects Contacts Company Inbox format_size keyboard_arrow_down help sear…" at bounding box center [278, 132] width 556 height 265
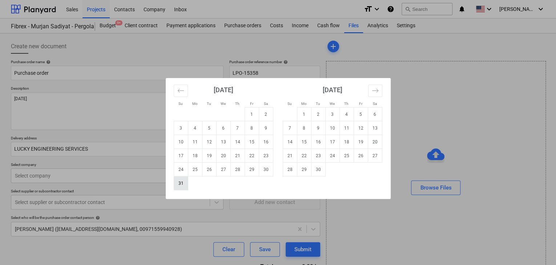
click at [185, 184] on td "31" at bounding box center [181, 184] width 14 height 14
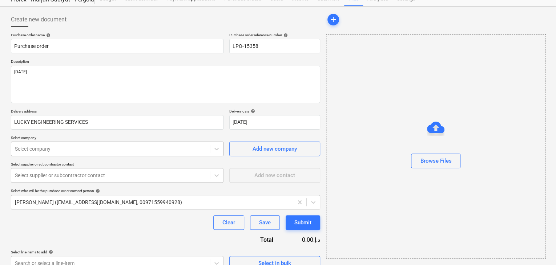
click at [97, 178] on body "Sales Projects Contacts Company Inbox format_size keyboard_arrow_down help sear…" at bounding box center [278, 105] width 556 height 265
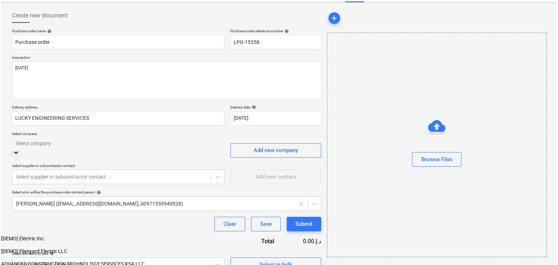
scroll to position [34, 0]
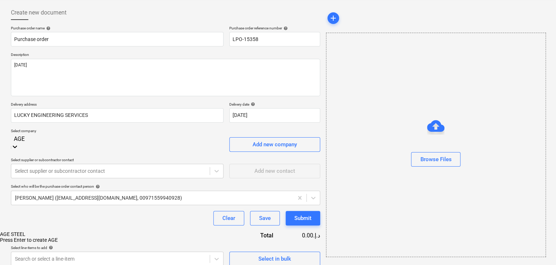
click at [65, 232] on div "AGE STEEL" at bounding box center [278, 235] width 556 height 6
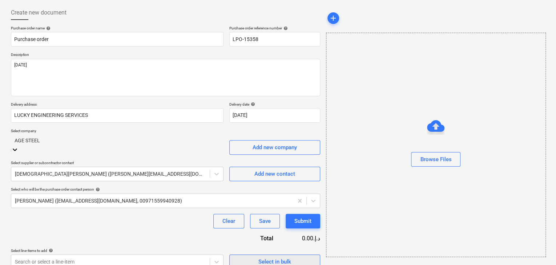
click at [279, 257] on div "Select in bulk" at bounding box center [274, 261] width 33 height 9
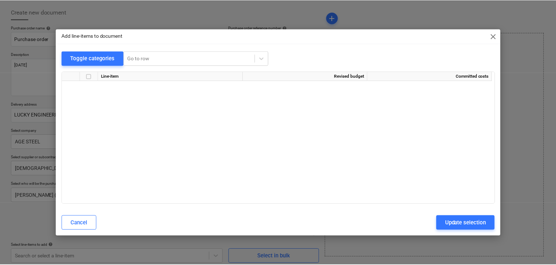
scroll to position [3121, 0]
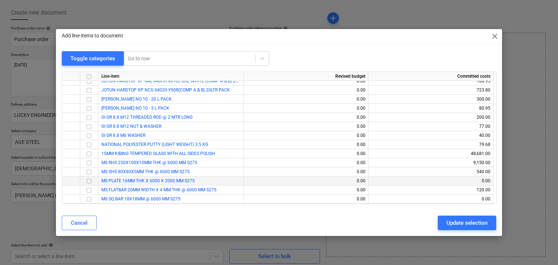
click at [91, 181] on input "checkbox" at bounding box center [89, 181] width 9 height 9
click at [92, 192] on input "checkbox" at bounding box center [89, 190] width 9 height 9
click at [90, 188] on input "checkbox" at bounding box center [89, 190] width 9 height 9
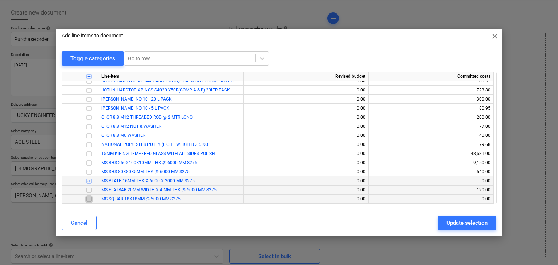
click at [87, 200] on input "checkbox" at bounding box center [89, 199] width 9 height 9
click at [457, 218] on button "Update selection" at bounding box center [467, 223] width 59 height 15
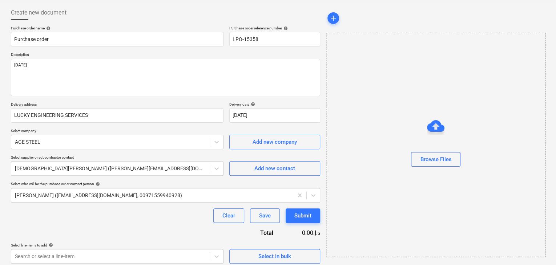
scroll to position [107, 0]
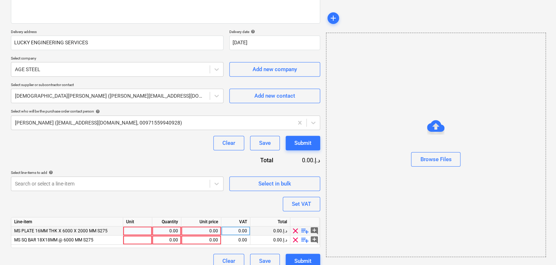
click at [127, 228] on div at bounding box center [137, 231] width 29 height 9
click at [169, 234] on div "0.00" at bounding box center [166, 231] width 23 height 9
click at [202, 227] on div "0.00" at bounding box center [201, 231] width 34 height 9
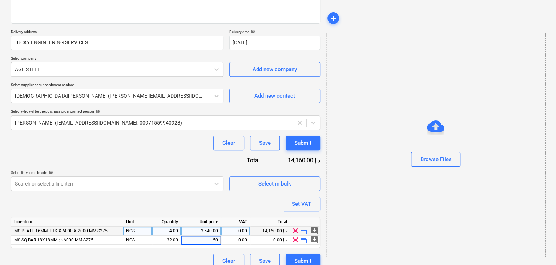
drag, startPoint x: 410, startPoint y: 198, endPoint x: 368, endPoint y: 197, distance: 41.8
click at [405, 198] on div "Browse Files" at bounding box center [436, 145] width 220 height 225
click at [307, 202] on div "Set VAT" at bounding box center [301, 204] width 19 height 9
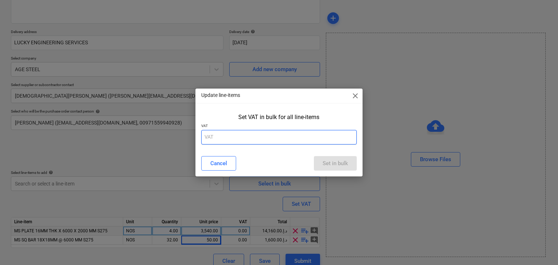
click at [230, 143] on input "text" at bounding box center [279, 137] width 156 height 15
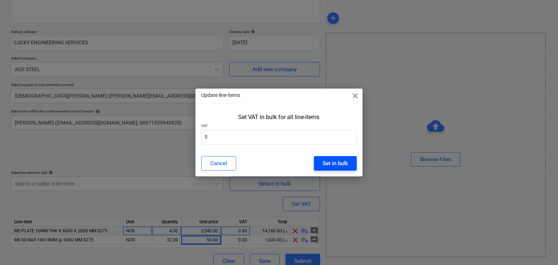
click at [333, 168] on div "Cancel Set in bulk" at bounding box center [279, 163] width 165 height 20
click at [335, 162] on div "Set in bulk" at bounding box center [335, 163] width 25 height 9
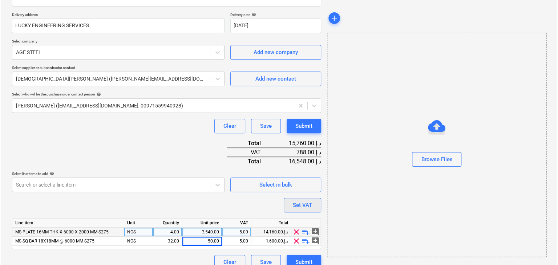
scroll to position [133, 0]
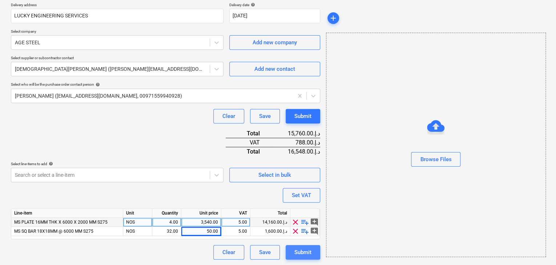
click at [299, 252] on div "Submit" at bounding box center [302, 252] width 17 height 9
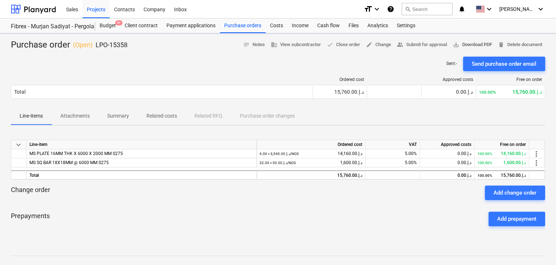
click at [473, 41] on span "save_alt Download PDF" at bounding box center [472, 45] width 39 height 8
click at [506, 44] on span "delete Delete document" at bounding box center [520, 45] width 44 height 8
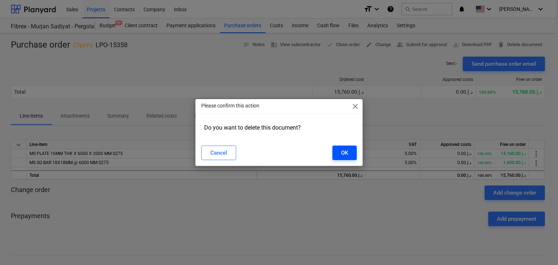
click at [349, 148] on button "OK" at bounding box center [345, 153] width 24 height 15
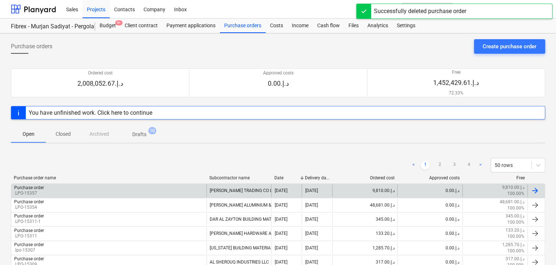
click at [87, 194] on div "Purchase order .LPO-15357" at bounding box center [108, 191] width 195 height 12
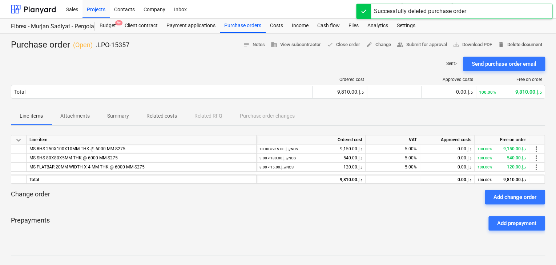
click at [516, 41] on span "delete Delete document" at bounding box center [520, 45] width 44 height 8
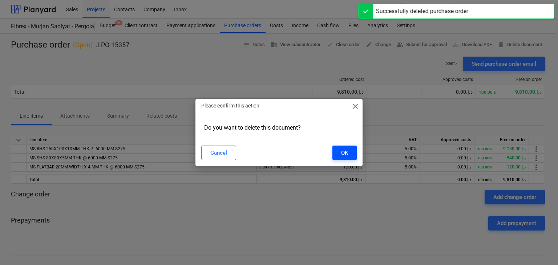
click at [346, 153] on div "OK" at bounding box center [344, 152] width 7 height 9
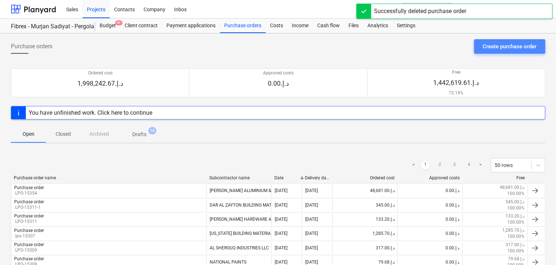
click at [498, 50] on div "Create purchase order" at bounding box center [510, 46] width 54 height 9
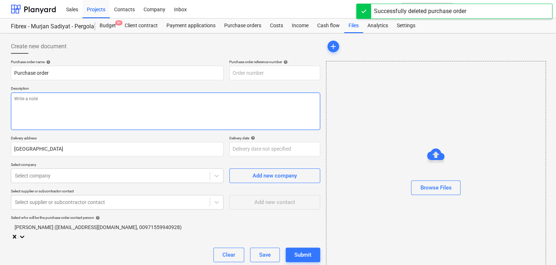
click at [275, 104] on textarea at bounding box center [165, 111] width 309 height 37
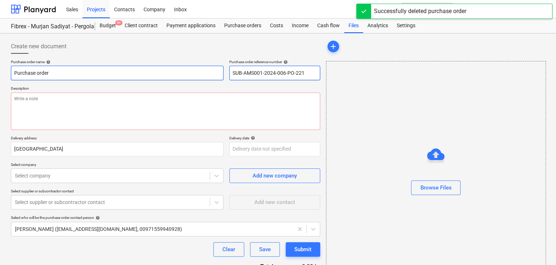
drag, startPoint x: 303, startPoint y: 75, endPoint x: 222, endPoint y: 71, distance: 80.4
click at [222, 71] on div "Purchase order name help Purchase order Purchase order reference number help SU…" at bounding box center [165, 70] width 309 height 21
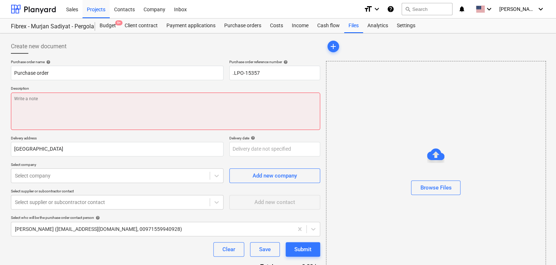
click at [85, 102] on textarea at bounding box center [165, 111] width 309 height 37
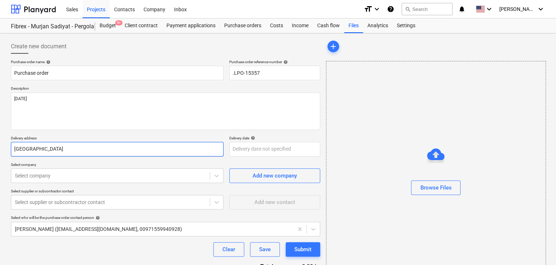
click at [63, 144] on input "[GEOGRAPHIC_DATA]" at bounding box center [117, 149] width 213 height 15
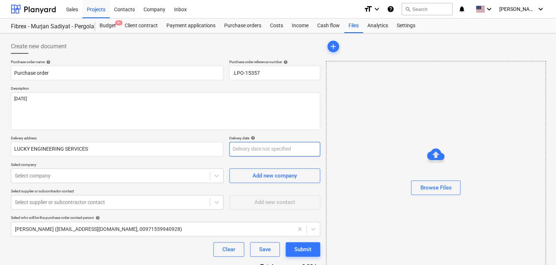
click at [251, 149] on body "Sales Projects Contacts Company Inbox format_size keyboard_arrow_down help sear…" at bounding box center [278, 132] width 556 height 265
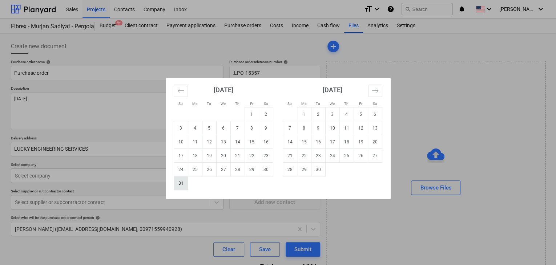
click at [176, 181] on td "31" at bounding box center [181, 184] width 14 height 14
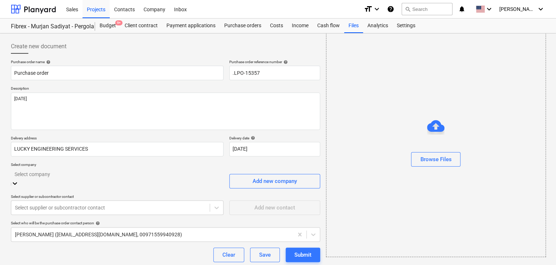
scroll to position [34, 0]
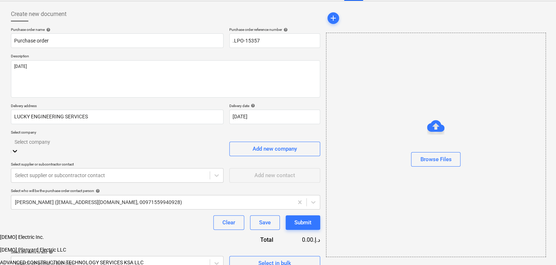
click at [120, 174] on body "Sales Projects Contacts Company Inbox format_size keyboard_arrow_down help sear…" at bounding box center [278, 139] width 556 height 343
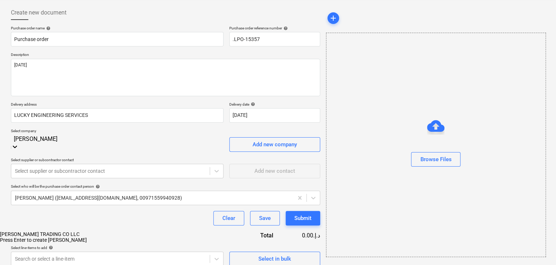
click at [119, 232] on div "[PERSON_NAME] TRADING CO LLC" at bounding box center [278, 235] width 556 height 6
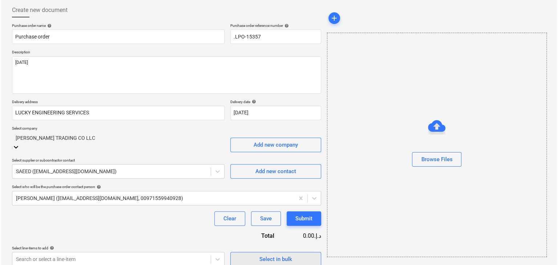
scroll to position [38, 0]
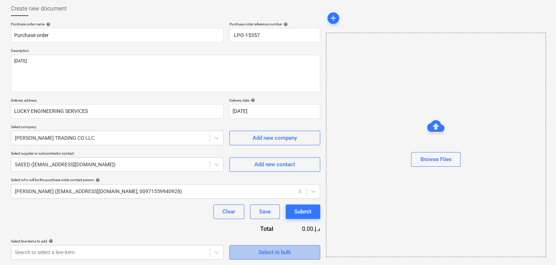
click at [283, 246] on button "Select in bulk" at bounding box center [274, 252] width 91 height 15
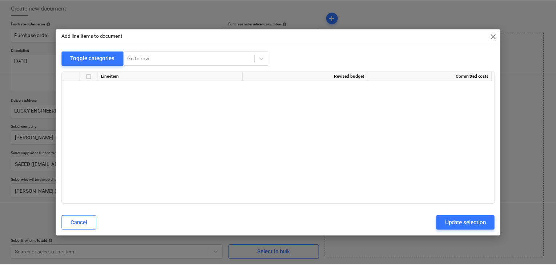
scroll to position [3121, 0]
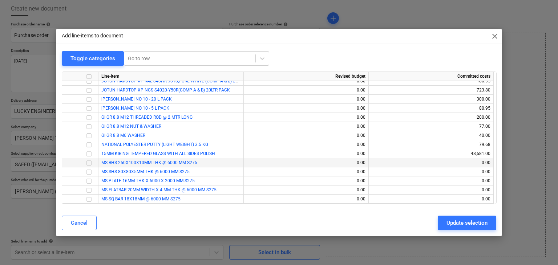
click at [93, 162] on input "checkbox" at bounding box center [89, 163] width 9 height 9
click at [87, 173] on input "checkbox" at bounding box center [89, 172] width 9 height 9
click at [89, 188] on input "checkbox" at bounding box center [89, 190] width 9 height 9
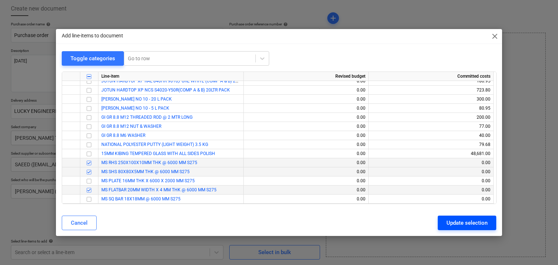
drag, startPoint x: 468, startPoint y: 221, endPoint x: 145, endPoint y: 196, distance: 324.1
click at [467, 221] on div "Update selection" at bounding box center [467, 222] width 41 height 9
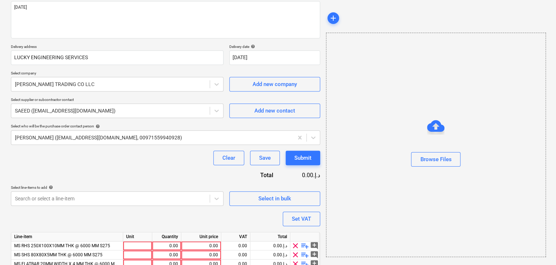
scroll to position [111, 0]
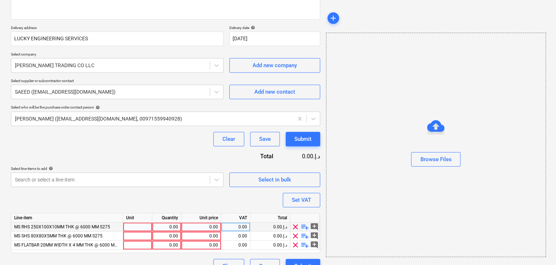
click at [126, 225] on div at bounding box center [137, 227] width 29 height 9
click at [157, 226] on div "0.00" at bounding box center [166, 227] width 23 height 9
click at [198, 230] on div "0.00" at bounding box center [201, 227] width 34 height 9
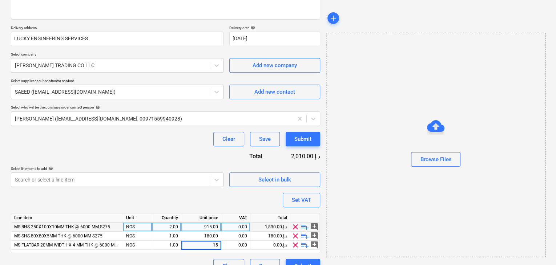
click at [362, 217] on div "Browse Files" at bounding box center [436, 145] width 220 height 225
click at [298, 197] on div "Set VAT" at bounding box center [301, 200] width 19 height 9
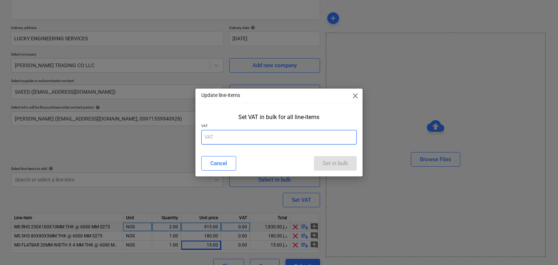
click at [257, 139] on input "text" at bounding box center [279, 137] width 156 height 15
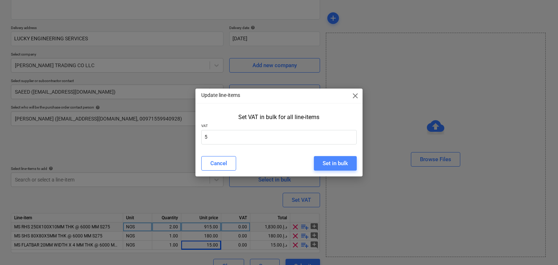
click at [334, 159] on div "Set in bulk" at bounding box center [335, 163] width 25 height 9
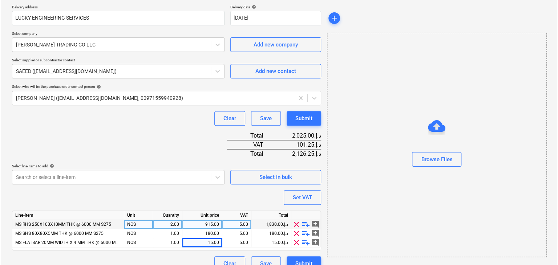
scroll to position [142, 0]
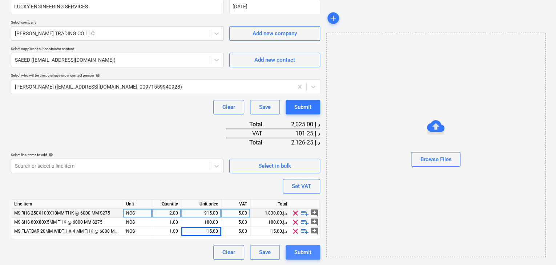
click at [298, 250] on div "Submit" at bounding box center [302, 252] width 17 height 9
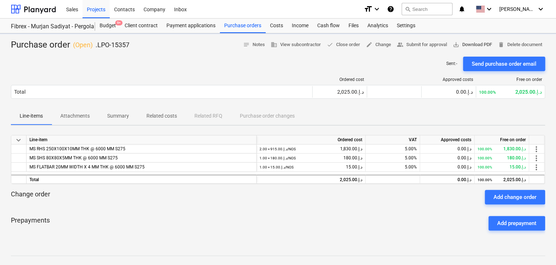
click at [481, 45] on span "save_alt Download PDF" at bounding box center [472, 45] width 39 height 8
click at [243, 28] on div "Purchase orders" at bounding box center [243, 26] width 46 height 15
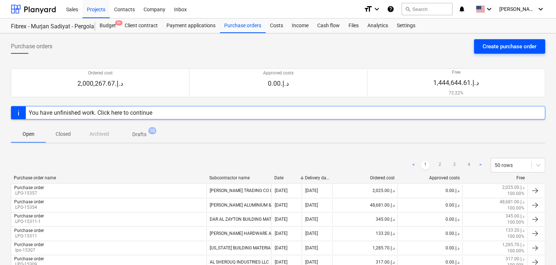
click at [493, 44] on div "Create purchase order" at bounding box center [510, 46] width 54 height 9
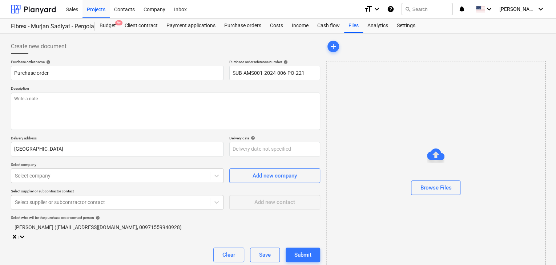
click at [226, 88] on p "Description" at bounding box center [165, 89] width 309 height 6
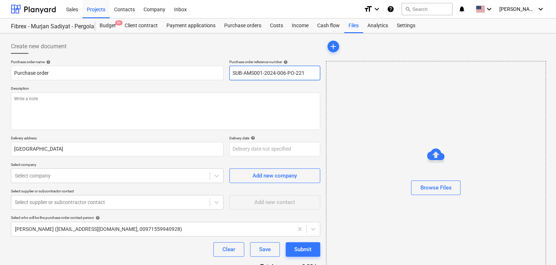
drag, startPoint x: 301, startPoint y: 73, endPoint x: 195, endPoint y: 57, distance: 107.3
click at [195, 57] on div "Create new document Purchase order name help Purchase order Purchase order refe…" at bounding box center [165, 168] width 309 height 258
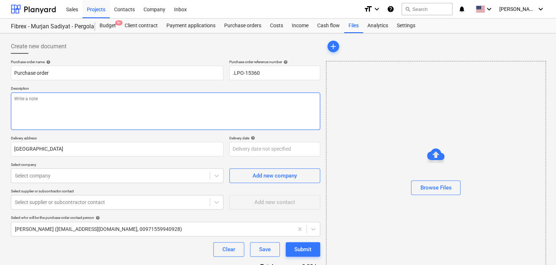
click at [70, 114] on textarea at bounding box center [165, 111] width 309 height 37
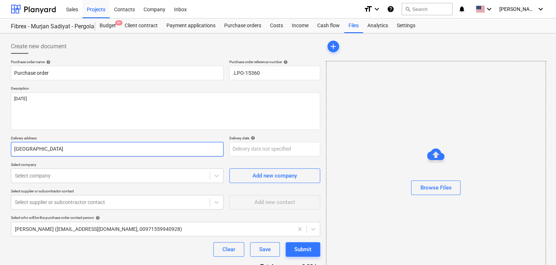
drag, startPoint x: 52, startPoint y: 148, endPoint x: 0, endPoint y: 143, distance: 52.6
click at [0, 143] on div "Create new document Purchase order name help Purchase order Purchase order refe…" at bounding box center [278, 168] width 556 height 270
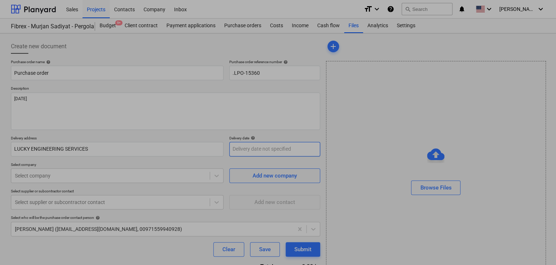
click at [280, 150] on body "Sales Projects Contacts Company Inbox format_size keyboard_arrow_down help sear…" at bounding box center [278, 132] width 556 height 265
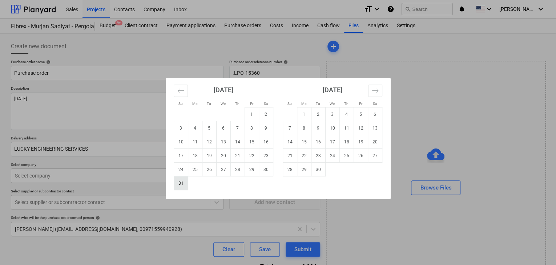
drag, startPoint x: 181, startPoint y: 184, endPoint x: 89, endPoint y: 188, distance: 92.1
click at [179, 184] on td "31" at bounding box center [181, 184] width 14 height 14
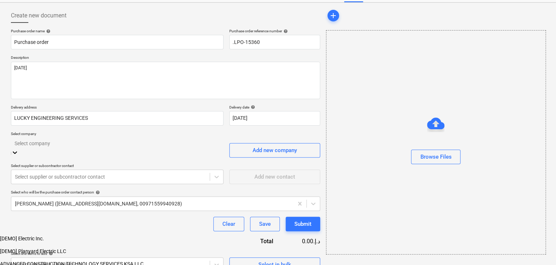
click at [89, 178] on body "Sales Projects Contacts Company Inbox format_size keyboard_arrow_down help sear…" at bounding box center [278, 140] width 556 height 343
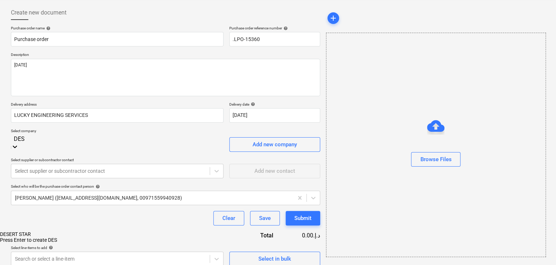
click at [91, 232] on div "DESERT STAR" at bounding box center [278, 235] width 556 height 6
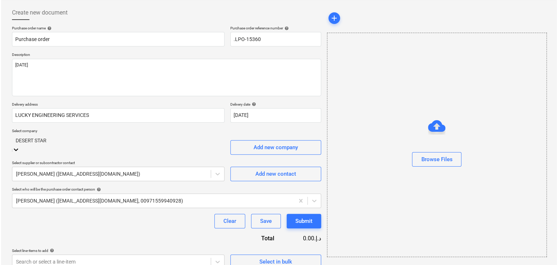
scroll to position [38, 0]
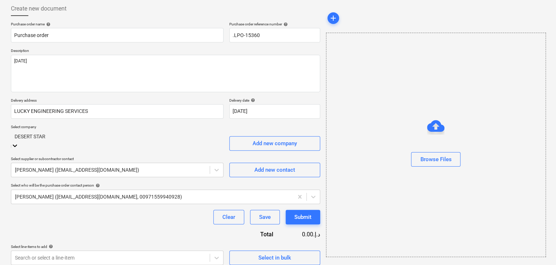
click at [282, 245] on div "Select in bulk" at bounding box center [274, 255] width 91 height 21
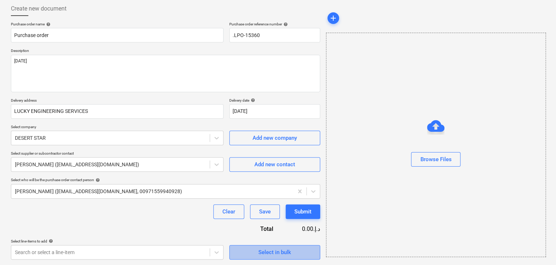
click at [269, 251] on div "Select in bulk" at bounding box center [274, 252] width 33 height 9
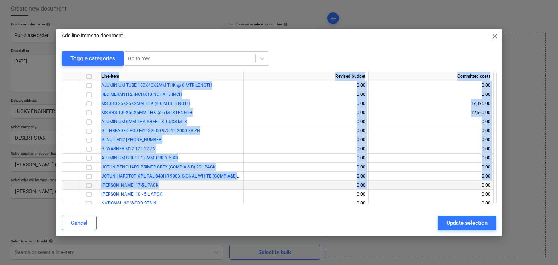
drag, startPoint x: 494, startPoint y: 75, endPoint x: 482, endPoint y: 185, distance: 111.2
click at [482, 185] on div "Line-item Revised budget Committed costs ALUMINIUM TUBE 100X40X2MM THK @ 6 MTR …" at bounding box center [279, 138] width 435 height 133
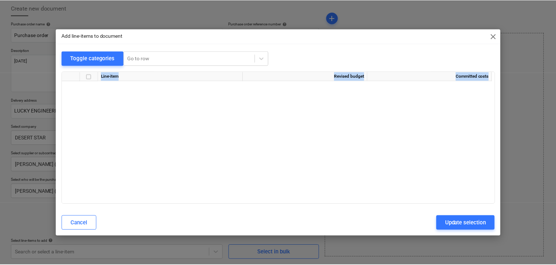
scroll to position [3121, 0]
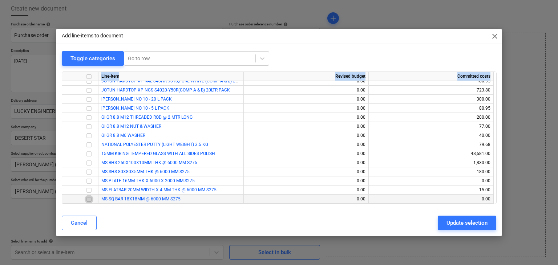
click at [90, 198] on input "checkbox" at bounding box center [89, 199] width 9 height 9
drag, startPoint x: 469, startPoint y: 223, endPoint x: 249, endPoint y: 217, distance: 220.4
click at [468, 223] on div "Update selection" at bounding box center [467, 222] width 41 height 9
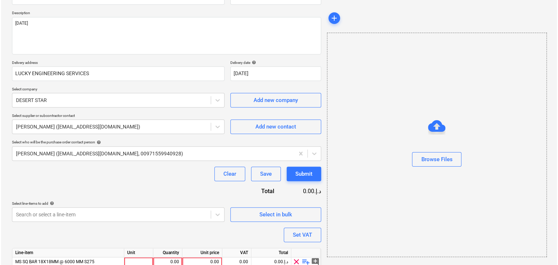
scroll to position [106, 0]
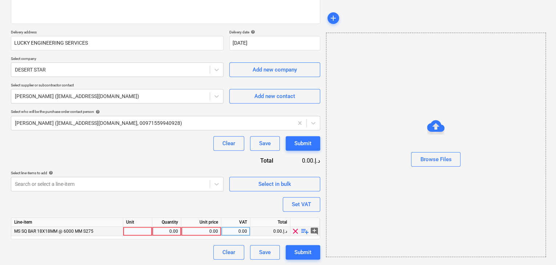
click at [138, 230] on div at bounding box center [137, 231] width 29 height 9
click at [174, 231] on div "0.00" at bounding box center [166, 231] width 23 height 9
click at [197, 230] on div "0.00" at bounding box center [201, 231] width 34 height 9
drag, startPoint x: 387, startPoint y: 225, endPoint x: 376, endPoint y: 224, distance: 11.3
click at [376, 224] on div "Browse Files" at bounding box center [436, 145] width 220 height 225
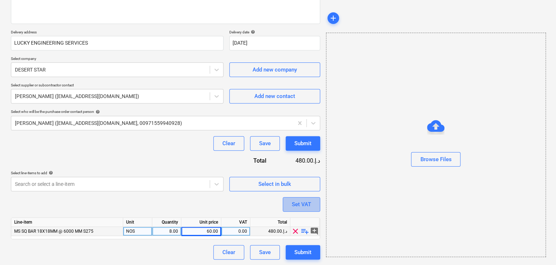
click at [316, 207] on button "Set VAT" at bounding box center [301, 204] width 37 height 15
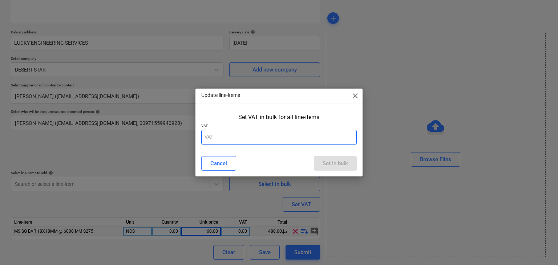
click at [237, 138] on input "text" at bounding box center [279, 137] width 156 height 15
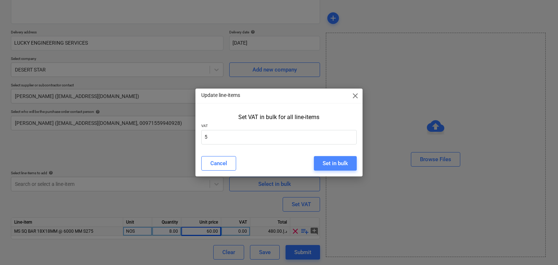
click at [326, 160] on div "Set in bulk" at bounding box center [335, 163] width 25 height 9
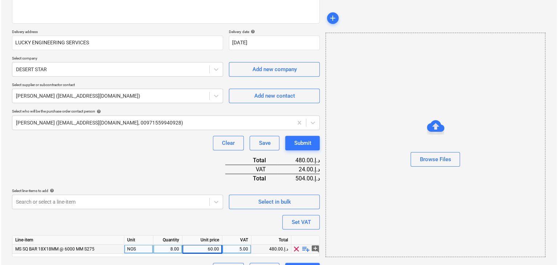
scroll to position [124, 0]
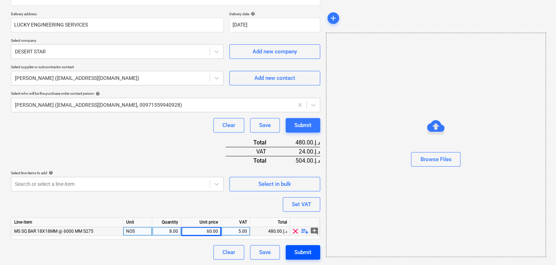
click at [298, 257] on div "Submit" at bounding box center [302, 252] width 17 height 9
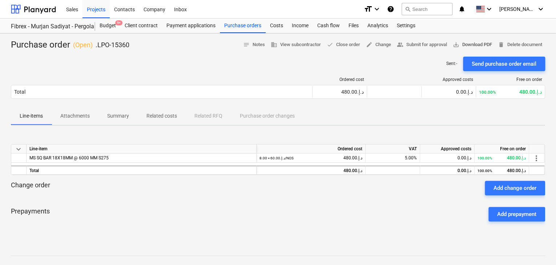
click at [473, 45] on span "save_alt Download PDF" at bounding box center [472, 45] width 39 height 8
click at [91, 12] on div "Projects" at bounding box center [96, 9] width 27 height 19
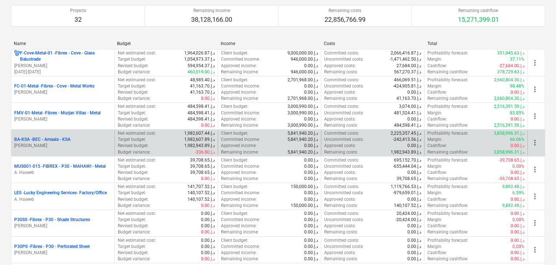
scroll to position [109, 0]
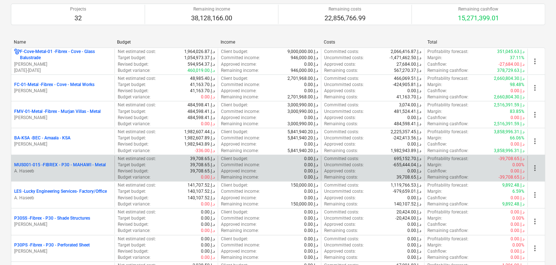
click at [57, 162] on p "MUS001-015 - FIBREX - P30 - MAHAWI - Metal" at bounding box center [60, 165] width 92 height 6
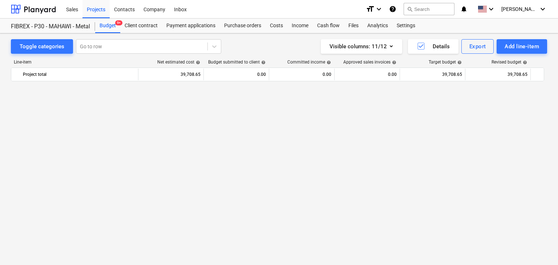
scroll to position [4276, 0]
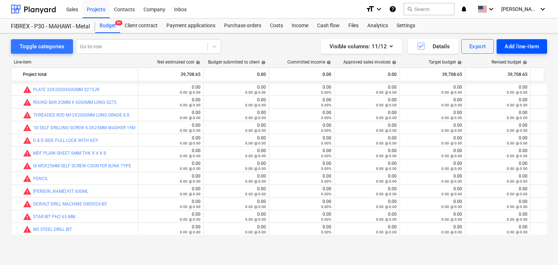
click at [525, 42] on div "Add line-item" at bounding box center [522, 46] width 35 height 9
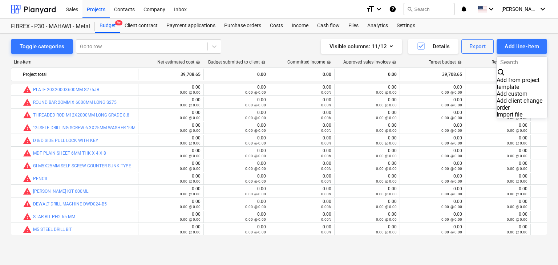
click at [497, 91] on div "Add custom" at bounding box center [522, 94] width 51 height 7
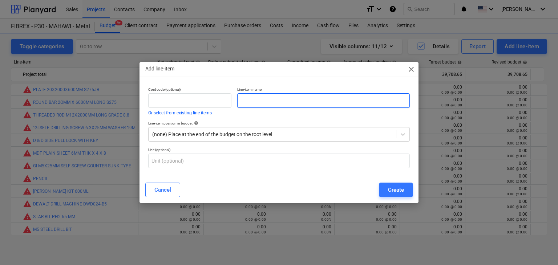
click at [283, 100] on input "text" at bounding box center [323, 100] width 173 height 15
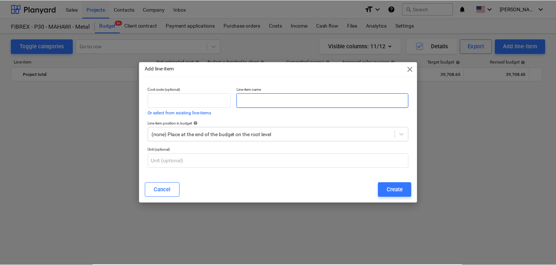
scroll to position [4276, 0]
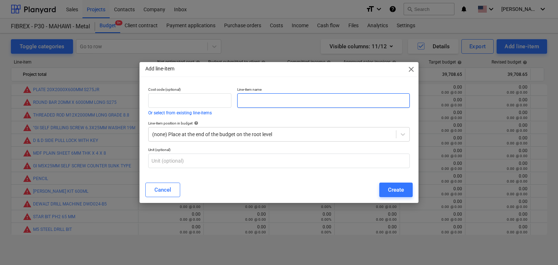
paste input "FEVICOL CA-777 600G"
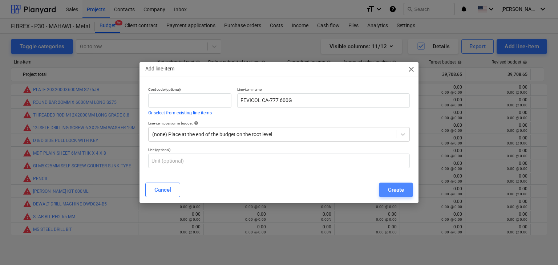
click at [407, 186] on button "Create" at bounding box center [396, 190] width 33 height 15
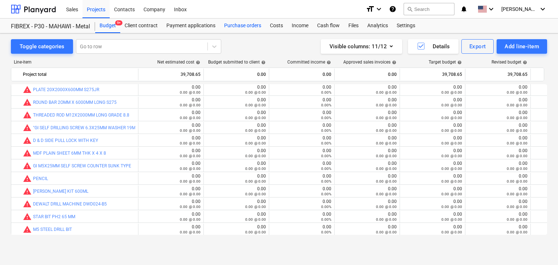
click at [236, 23] on div "Purchase orders" at bounding box center [243, 26] width 46 height 15
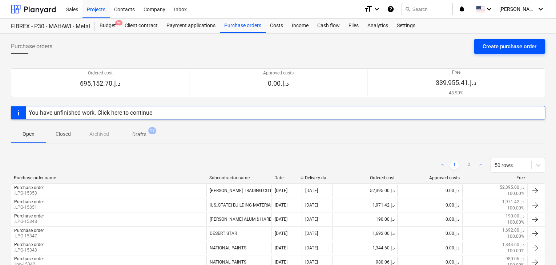
click at [499, 44] on div "Create purchase order" at bounding box center [510, 46] width 54 height 9
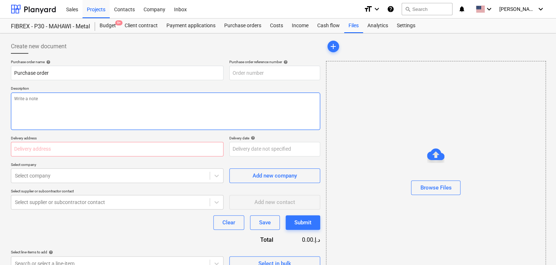
click at [231, 111] on textarea at bounding box center [165, 111] width 309 height 37
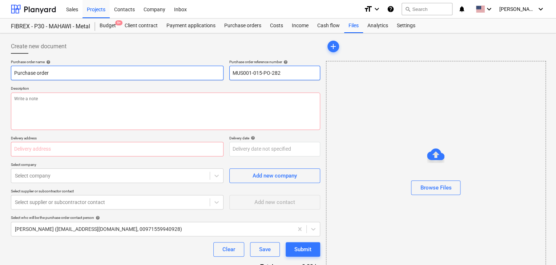
drag, startPoint x: 301, startPoint y: 75, endPoint x: 201, endPoint y: 74, distance: 100.0
click at [201, 74] on div "Purchase order name help Purchase order Purchase order reference number help MU…" at bounding box center [165, 70] width 309 height 21
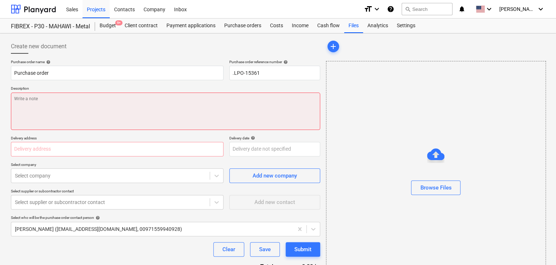
click at [95, 96] on textarea at bounding box center [165, 111] width 309 height 37
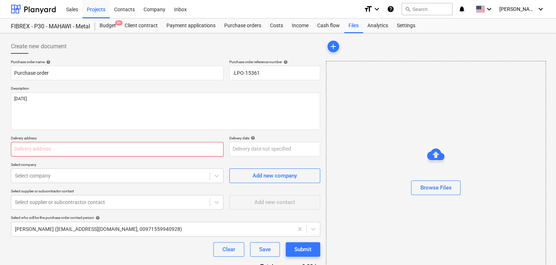
drag, startPoint x: 32, startPoint y: 154, endPoint x: 27, endPoint y: 141, distance: 14.0
click at [29, 152] on input "text" at bounding box center [117, 149] width 213 height 15
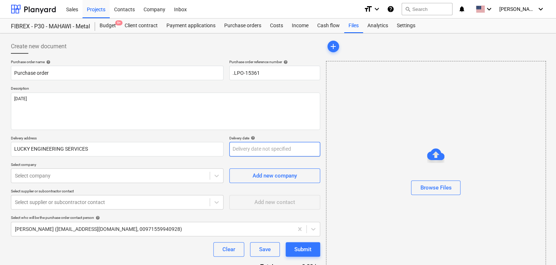
click at [244, 147] on body "Sales Projects Contacts Company Inbox format_size keyboard_arrow_down help sear…" at bounding box center [278, 132] width 556 height 265
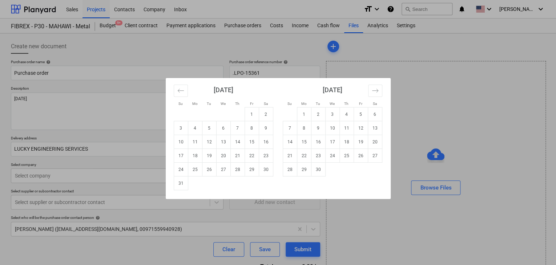
drag, startPoint x: 175, startPoint y: 184, endPoint x: 166, endPoint y: 183, distance: 9.5
click at [176, 184] on td "31" at bounding box center [181, 184] width 14 height 14
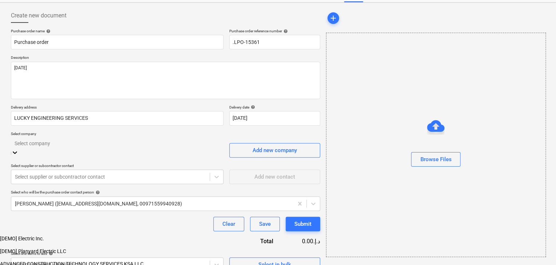
click at [52, 174] on body "Sales Projects Contacts Company Inbox format_size keyboard_arrow_down help sear…" at bounding box center [278, 140] width 556 height 343
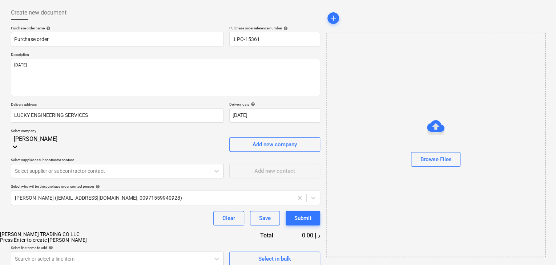
click at [71, 232] on div "[PERSON_NAME] TRADING CO LLC" at bounding box center [278, 235] width 556 height 6
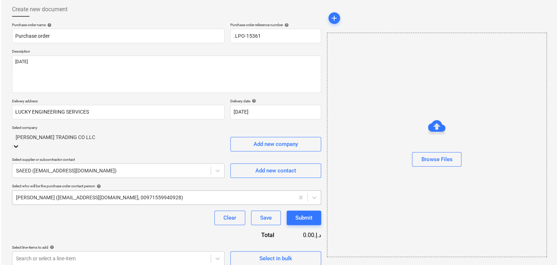
scroll to position [38, 0]
click at [252, 256] on span "Select in bulk" at bounding box center [274, 257] width 73 height 9
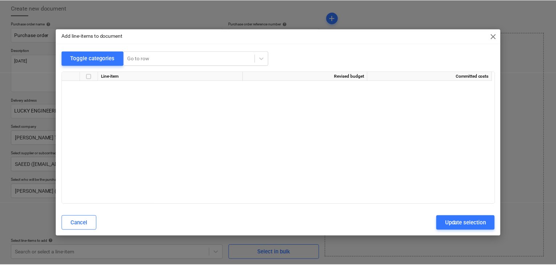
scroll to position [3167, 0]
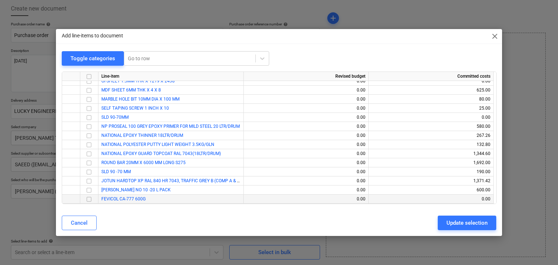
click at [81, 204] on div at bounding box center [89, 199] width 18 height 9
click at [88, 201] on input "checkbox" at bounding box center [89, 199] width 9 height 9
click at [454, 228] on div "Update selection" at bounding box center [467, 222] width 41 height 9
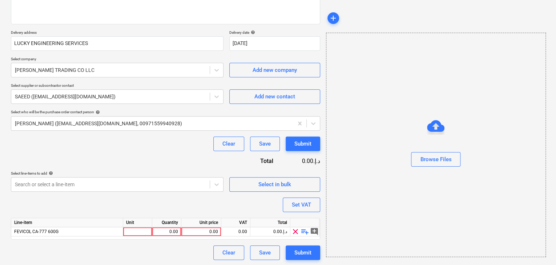
scroll to position [106, 0]
click at [132, 230] on div at bounding box center [137, 231] width 29 height 9
click at [163, 232] on div "0.00" at bounding box center [166, 231] width 23 height 9
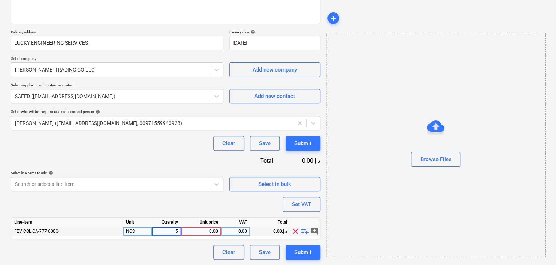
click at [195, 232] on div "0.00" at bounding box center [201, 231] width 34 height 9
click at [366, 224] on div "Browse Files" at bounding box center [436, 145] width 220 height 225
click at [297, 201] on div "Set VAT" at bounding box center [301, 204] width 19 height 9
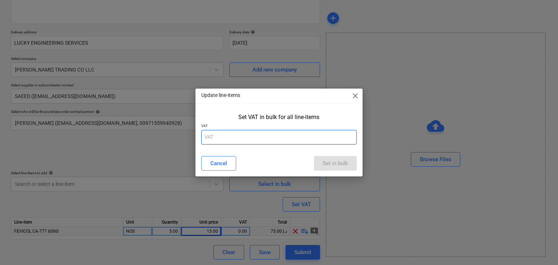
click at [253, 141] on input "text" at bounding box center [279, 137] width 156 height 15
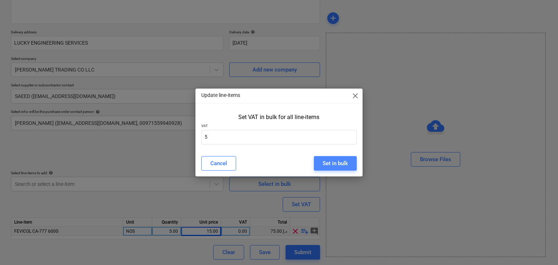
drag, startPoint x: 329, startPoint y: 156, endPoint x: 320, endPoint y: 157, distance: 8.8
click at [329, 156] on button "Set in bulk" at bounding box center [335, 163] width 43 height 15
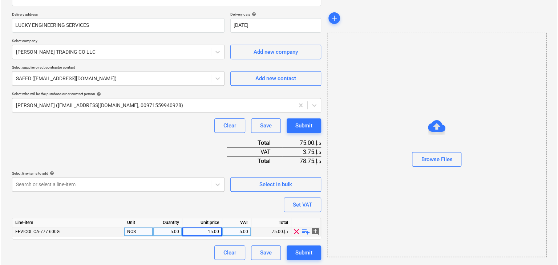
scroll to position [124, 0]
click at [297, 255] on div "Submit" at bounding box center [302, 252] width 17 height 9
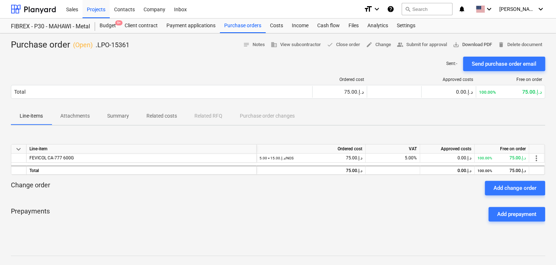
click at [462, 41] on span "save_alt Download PDF" at bounding box center [472, 45] width 39 height 8
